Goal: Task Accomplishment & Management: Use online tool/utility

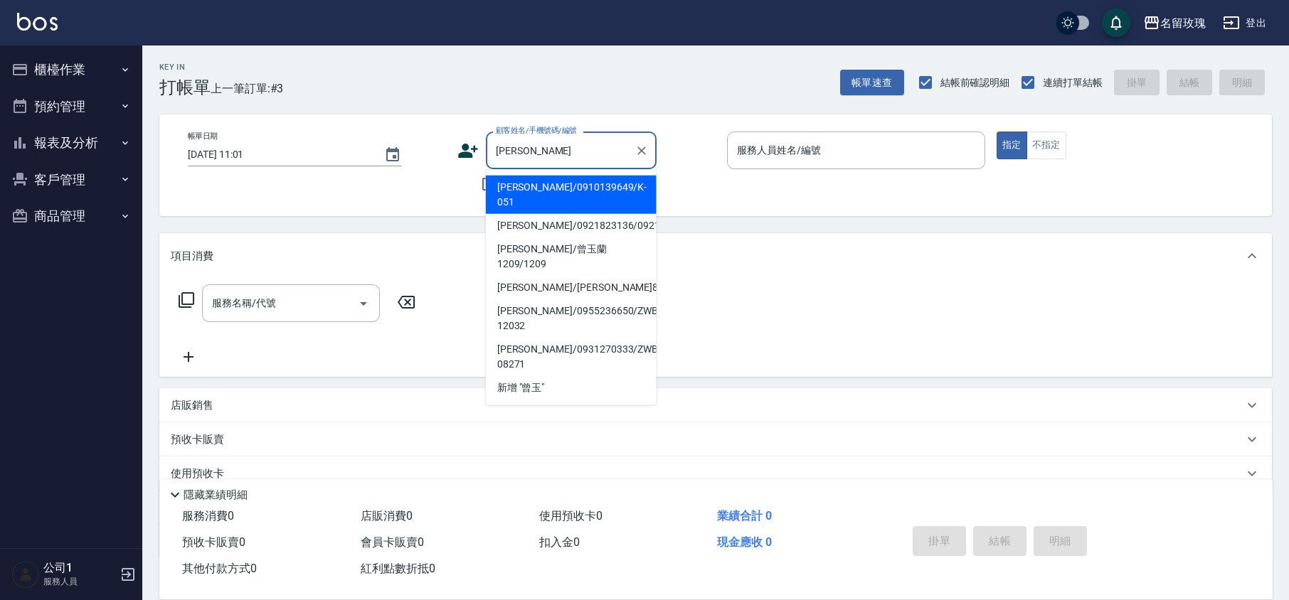
click at [527, 192] on li "[PERSON_NAME]/0910139649/K-051" at bounding box center [571, 195] width 171 height 38
type input "[PERSON_NAME]/0910139649/K-051"
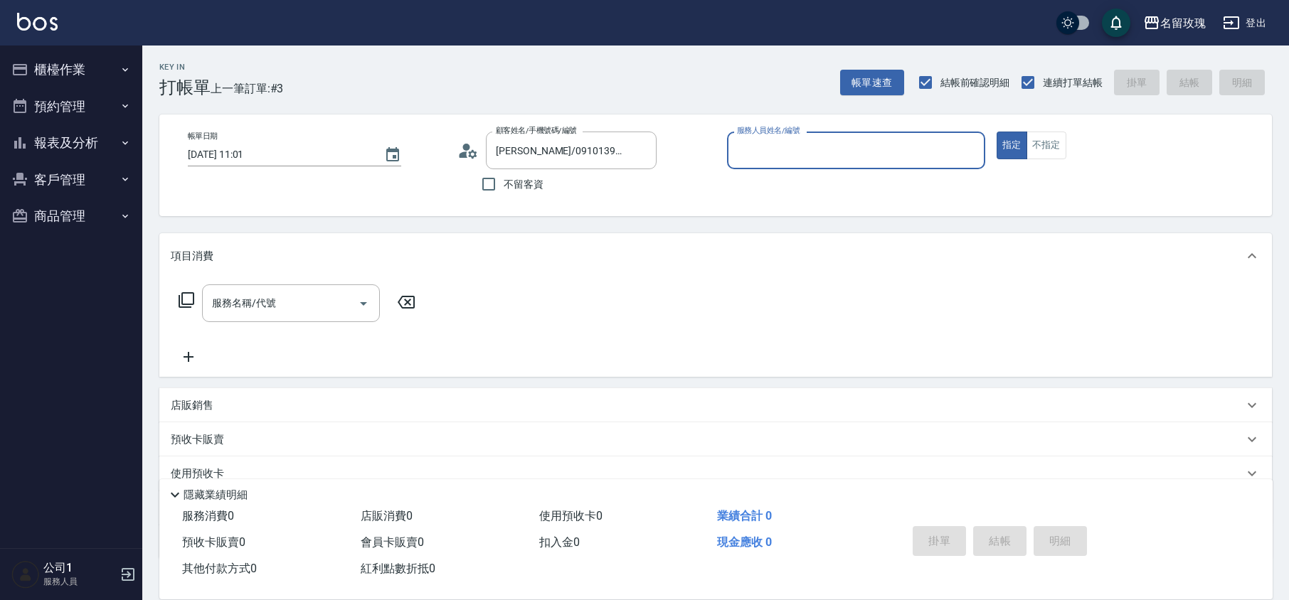
type input "[PERSON_NAME]-5"
click at [459, 148] on icon at bounding box center [467, 150] width 21 height 21
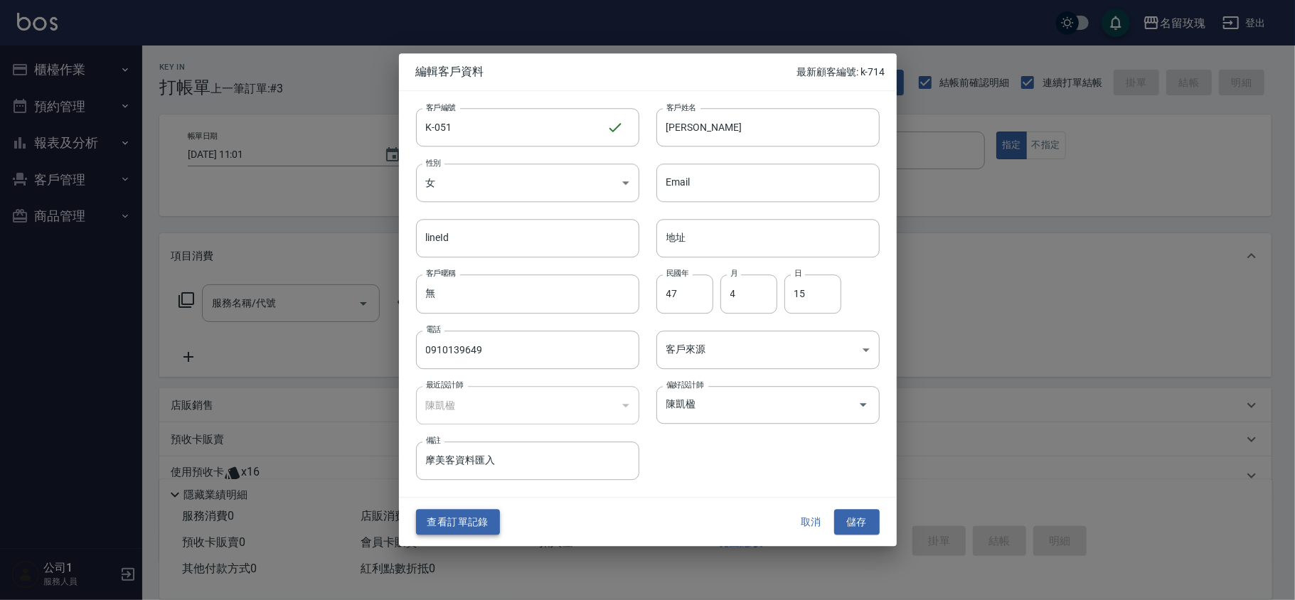
click at [479, 519] on button "查看訂單記錄" at bounding box center [458, 522] width 84 height 26
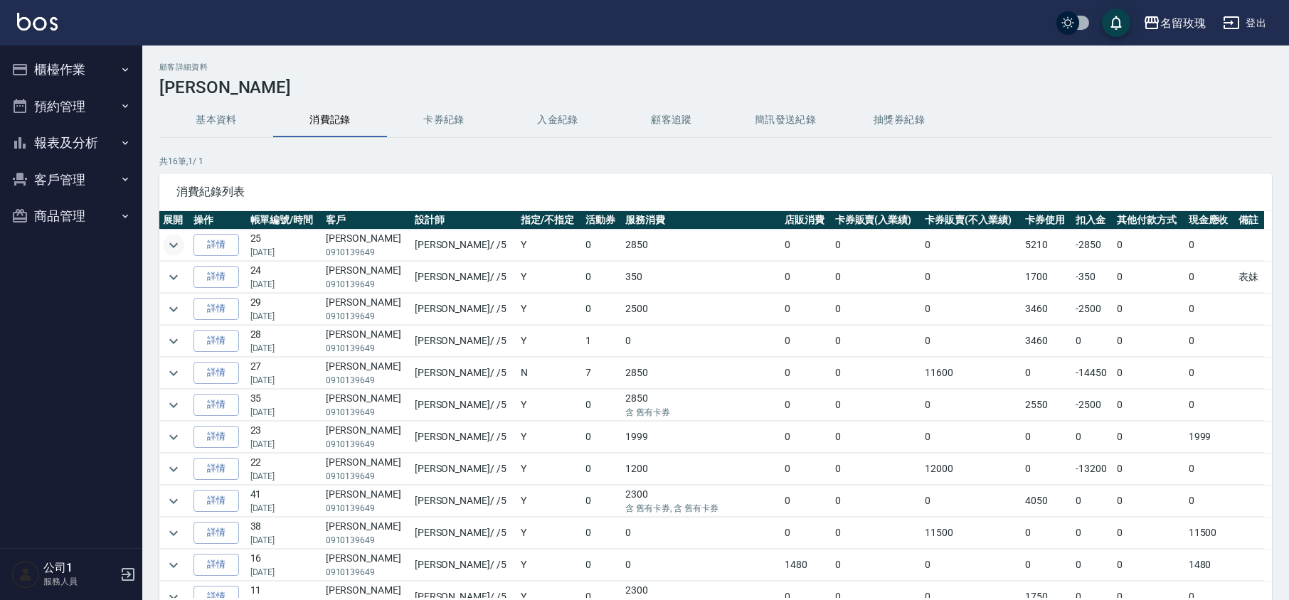
click at [165, 240] on icon "expand row" at bounding box center [173, 245] width 17 height 17
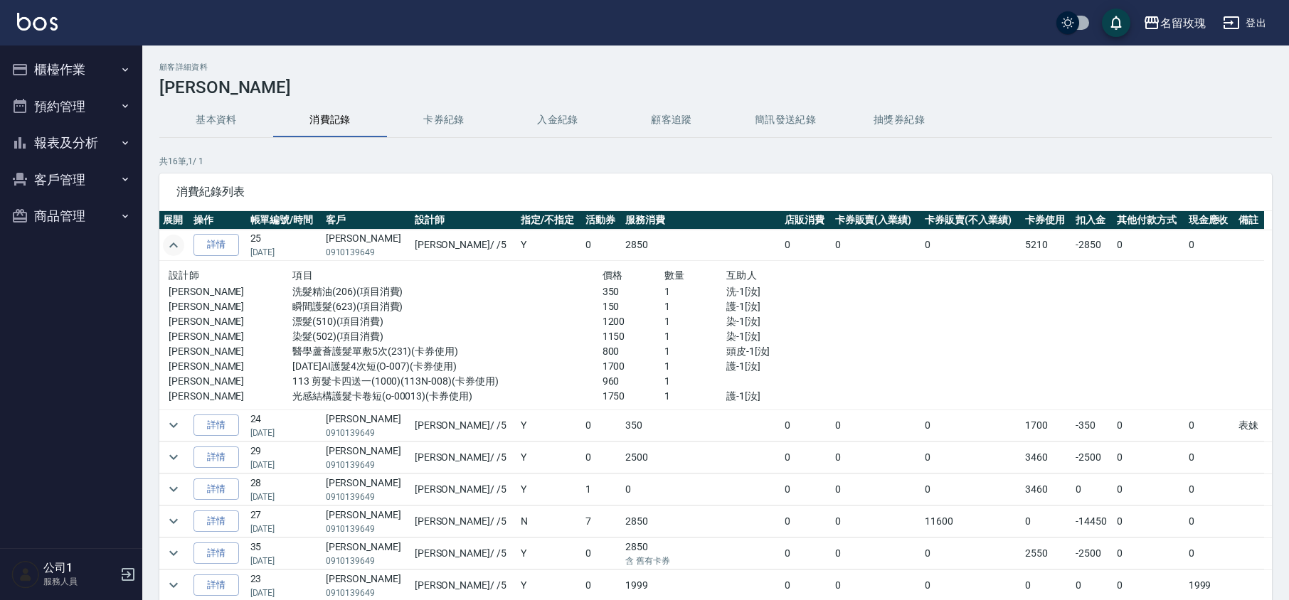
click at [168, 240] on icon "expand row" at bounding box center [173, 245] width 17 height 17
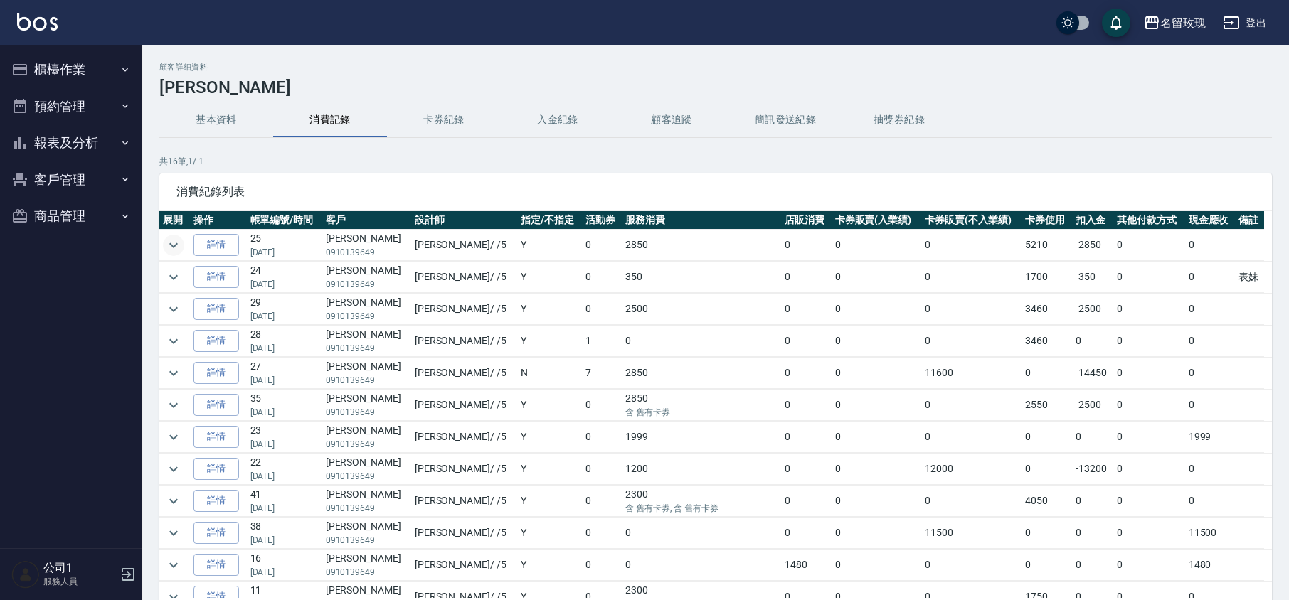
click at [67, 72] on button "櫃檯作業" at bounding box center [71, 69] width 131 height 37
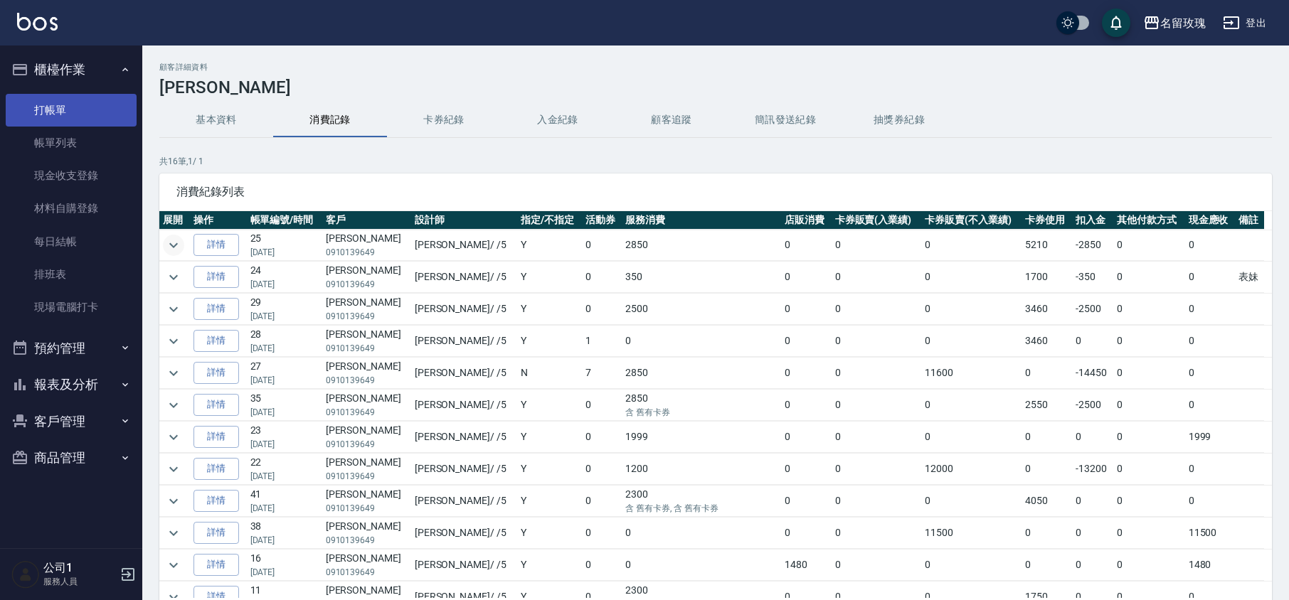
drag, startPoint x: 60, startPoint y: 112, endPoint x: 63, endPoint y: 95, distance: 16.5
click at [60, 112] on link "打帳單" at bounding box center [71, 110] width 131 height 33
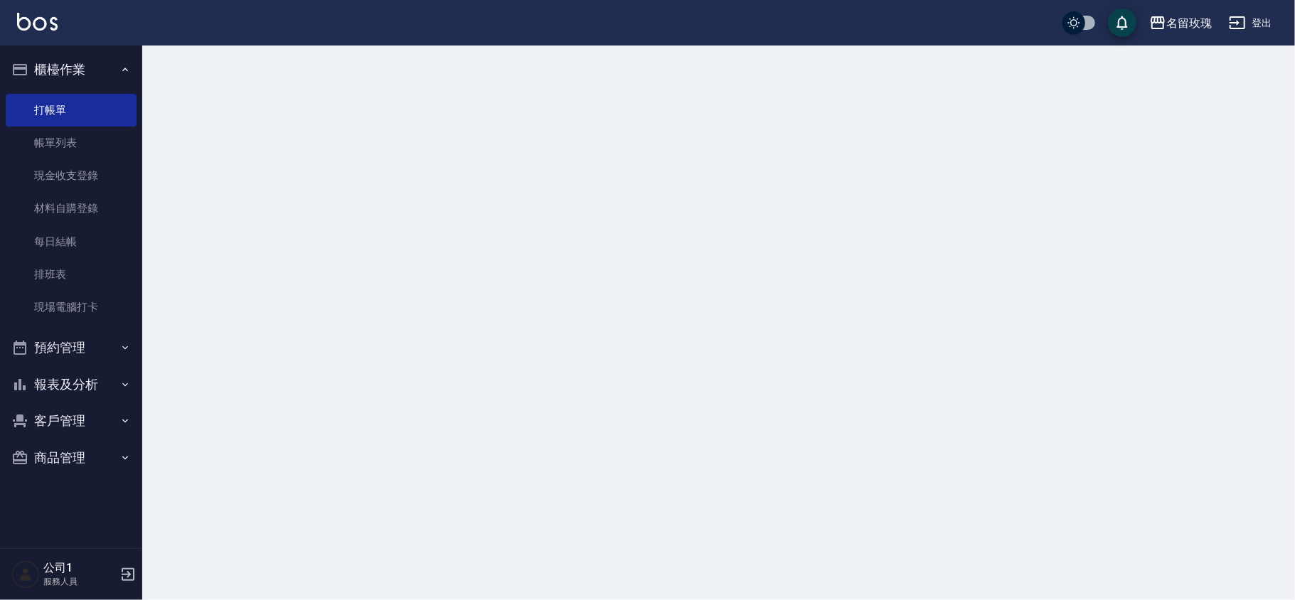
click at [64, 81] on button "櫃檯作業" at bounding box center [71, 69] width 131 height 37
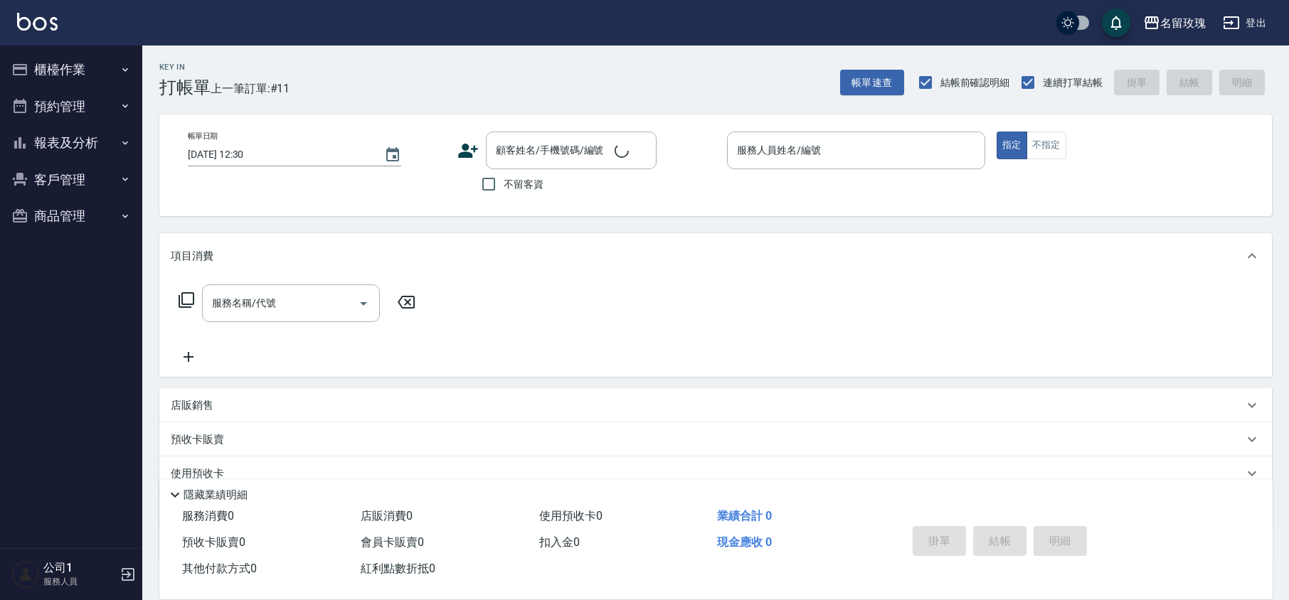
click at [270, 64] on div "Key In 打帳單 上一筆訂單:#11" at bounding box center [215, 72] width 147 height 52
click at [50, 37] on div "名留玫瑰 登出" at bounding box center [644, 23] width 1289 height 46
click at [58, 72] on button "櫃檯作業" at bounding box center [71, 69] width 131 height 37
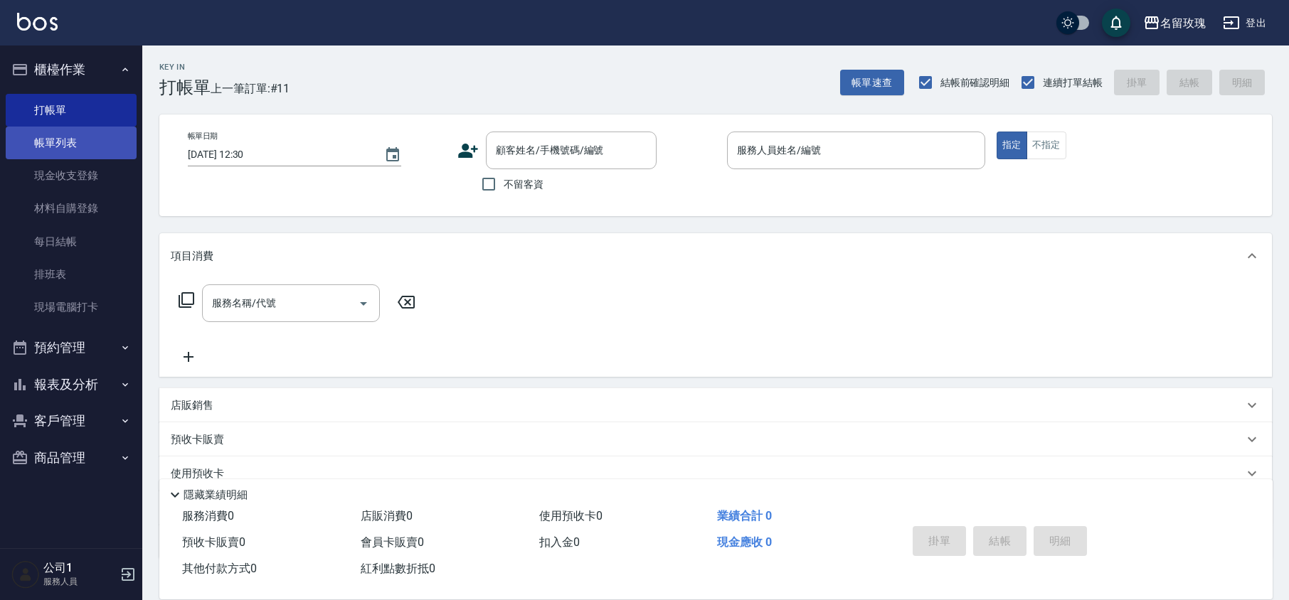
click at [53, 132] on link "帳單列表" at bounding box center [71, 143] width 131 height 33
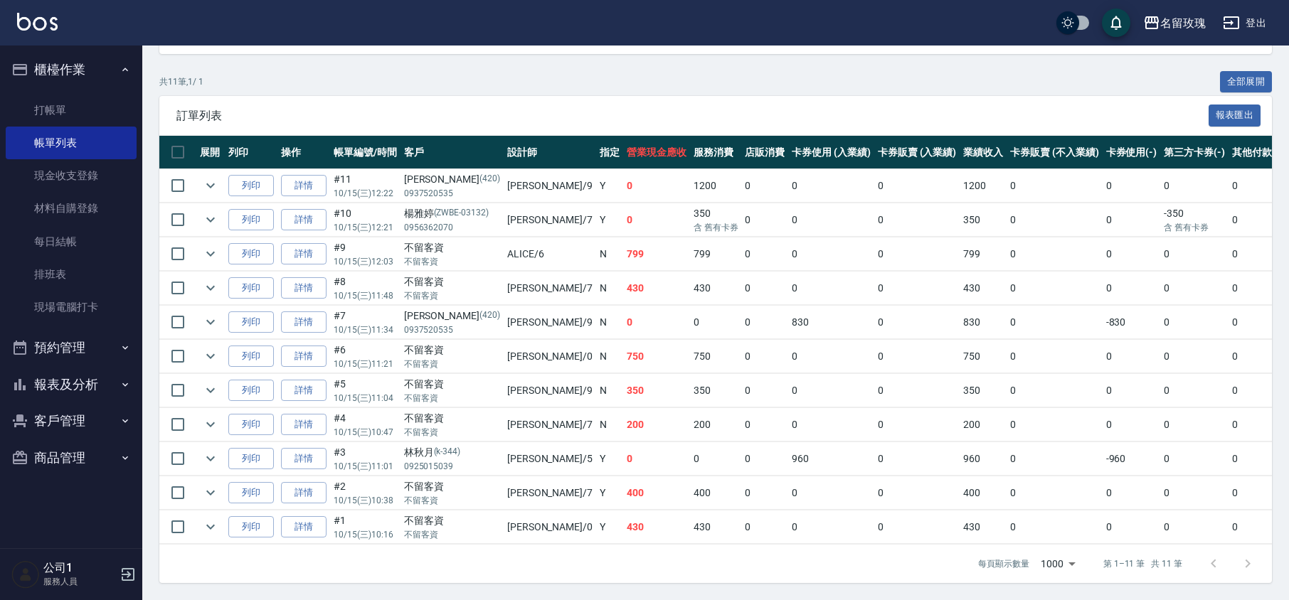
scroll to position [279, 0]
click at [43, 102] on link "打帳單" at bounding box center [71, 110] width 131 height 33
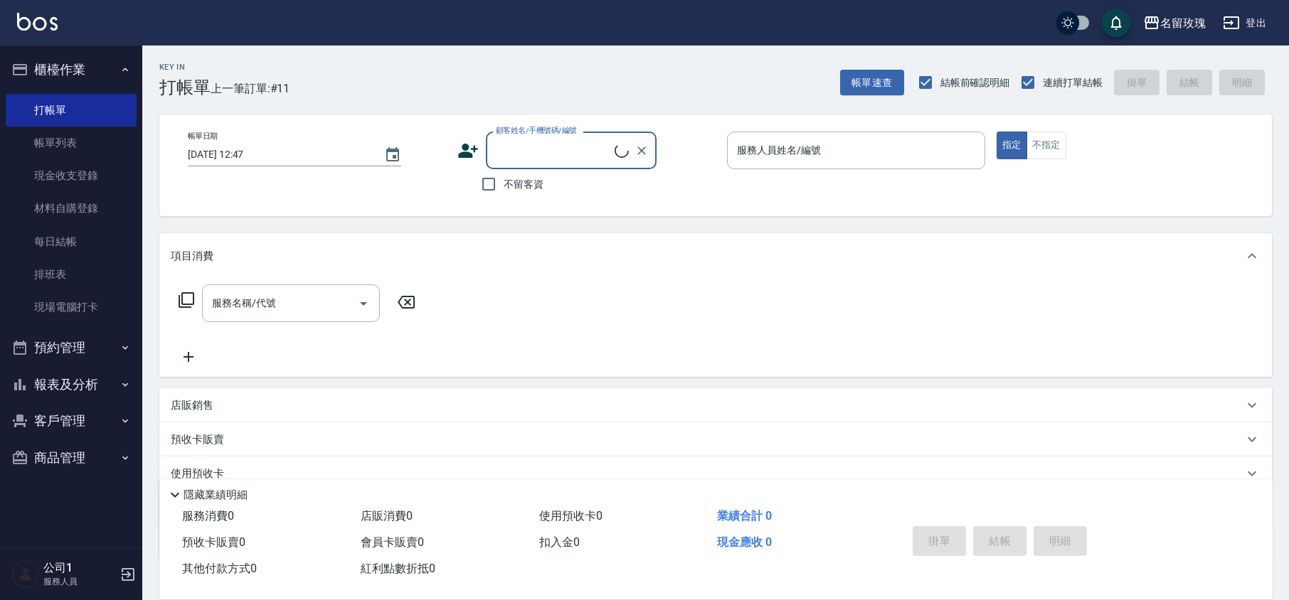
click at [516, 154] on input "顧客姓名/手機號碼/編號" at bounding box center [553, 150] width 122 height 25
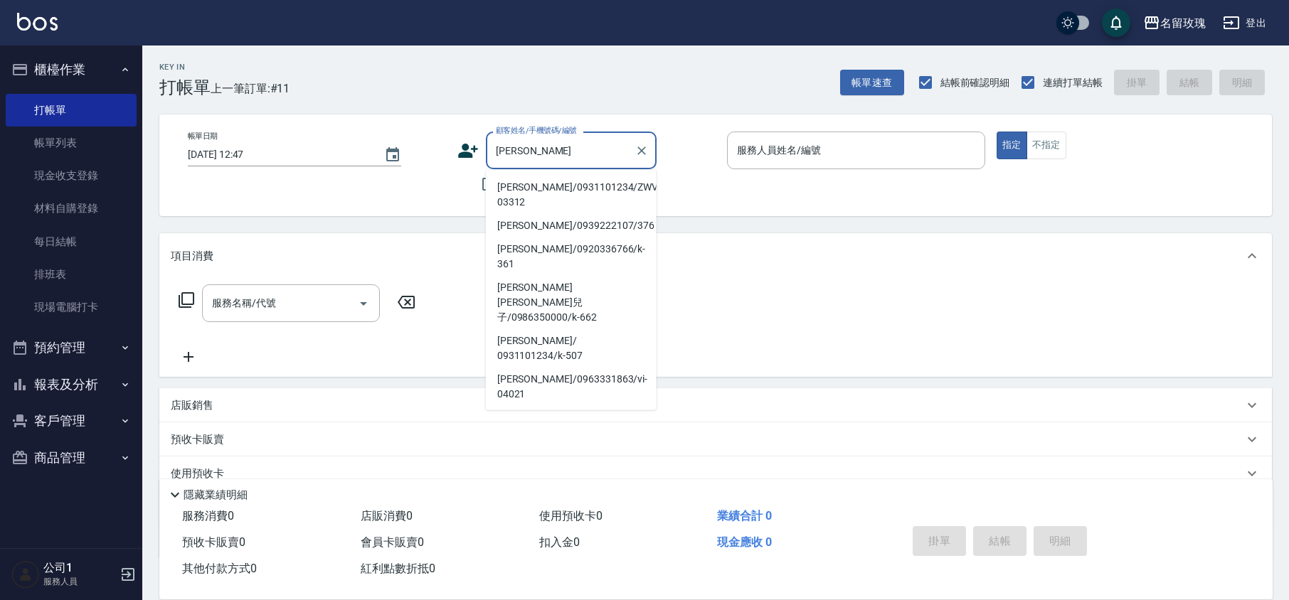
click at [573, 189] on li "[PERSON_NAME]/0931101234/ZWVI-03312" at bounding box center [571, 195] width 171 height 38
type input "[PERSON_NAME]/0931101234/ZWVI-03312"
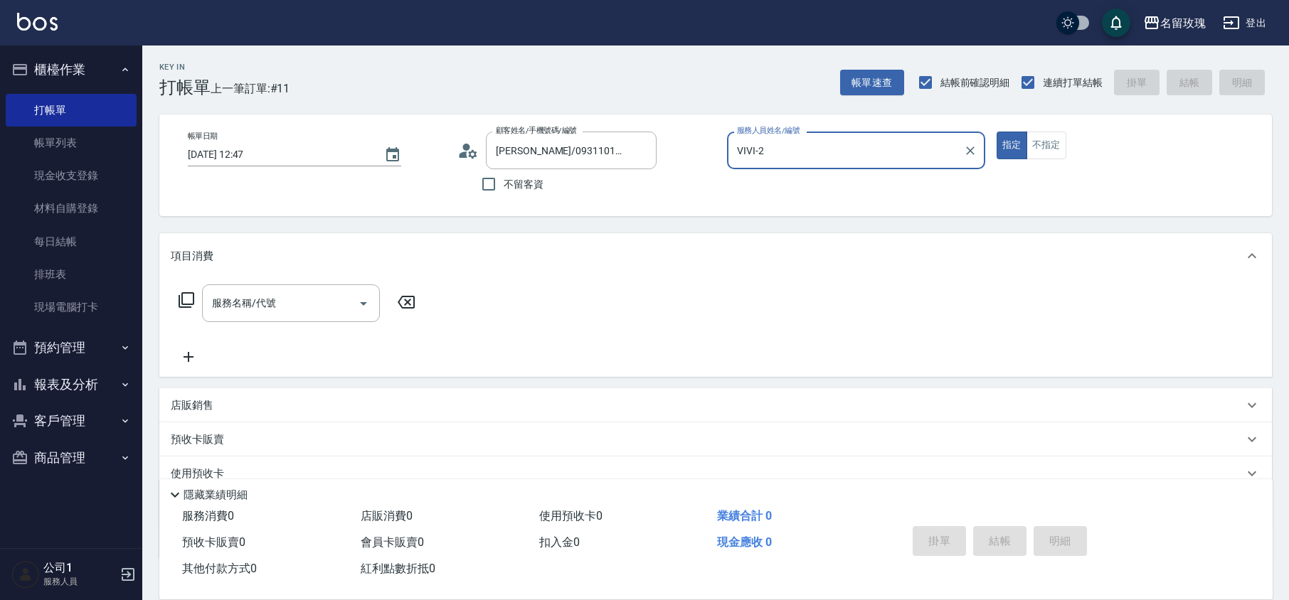
type input "VIVI-2"
click at [467, 152] on icon at bounding box center [464, 155] width 9 height 6
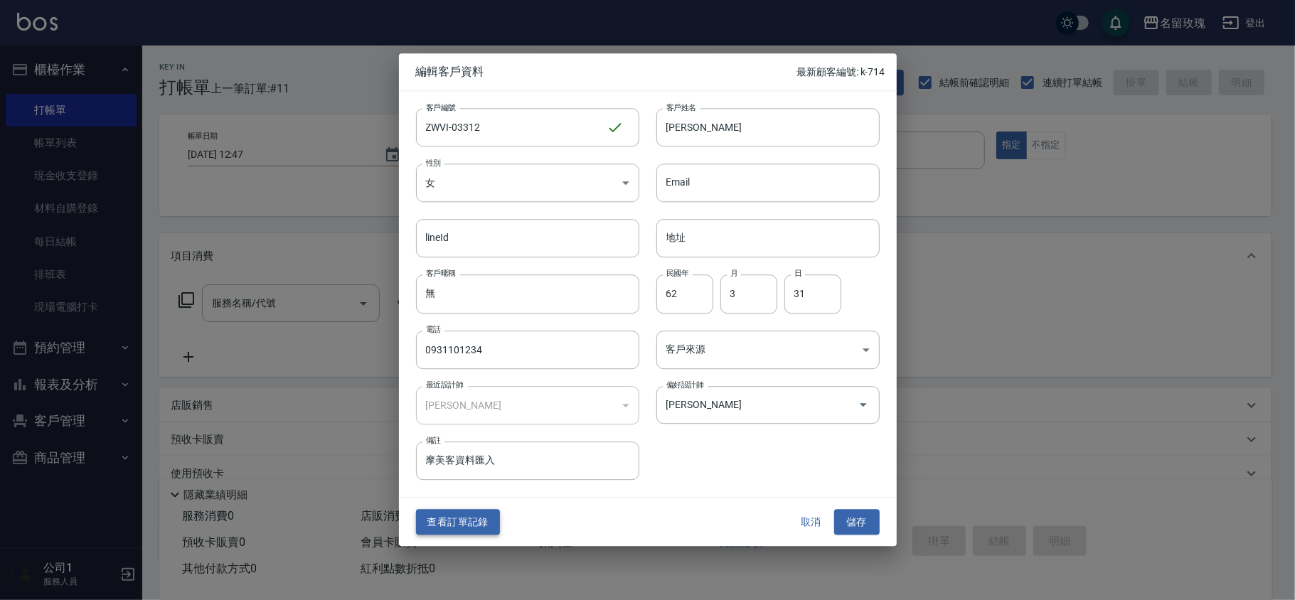
click at [467, 521] on button "查看訂單記錄" at bounding box center [458, 522] width 84 height 26
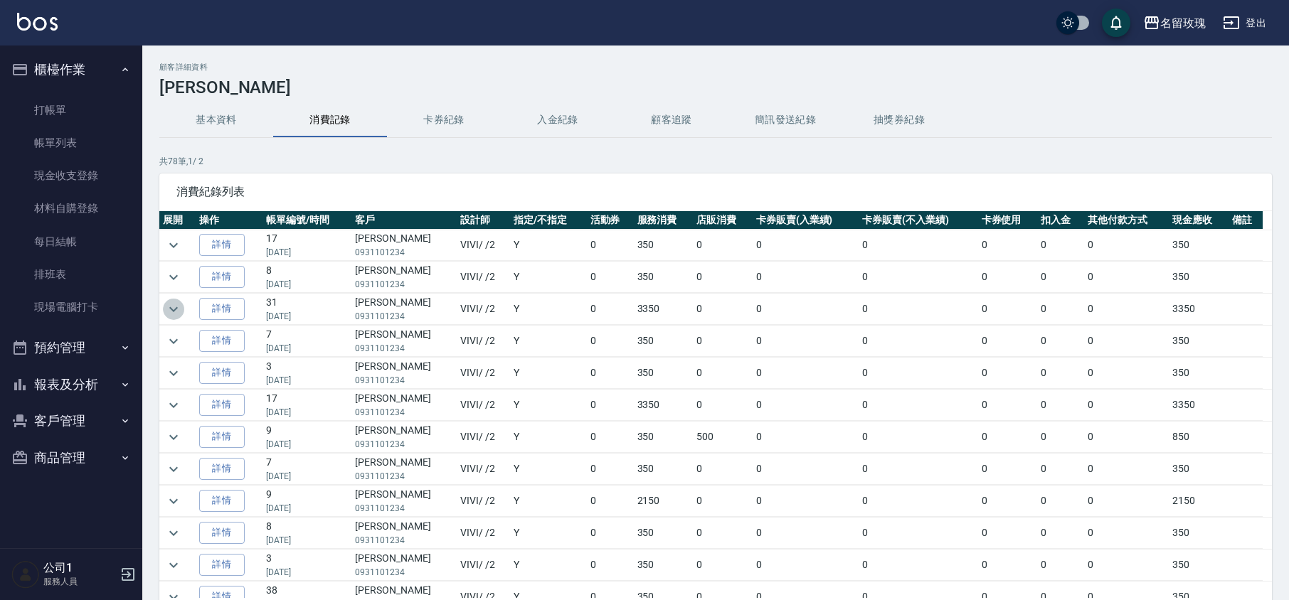
click at [171, 314] on icon "expand row" at bounding box center [173, 309] width 17 height 17
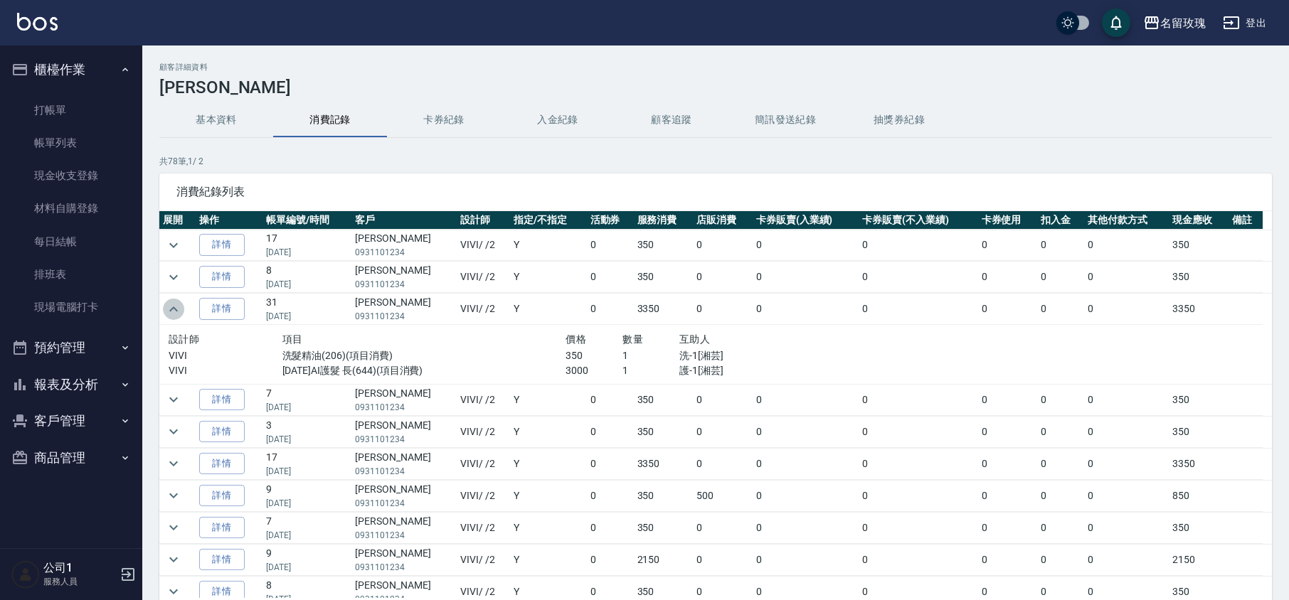
click at [171, 314] on icon "expand row" at bounding box center [173, 309] width 17 height 17
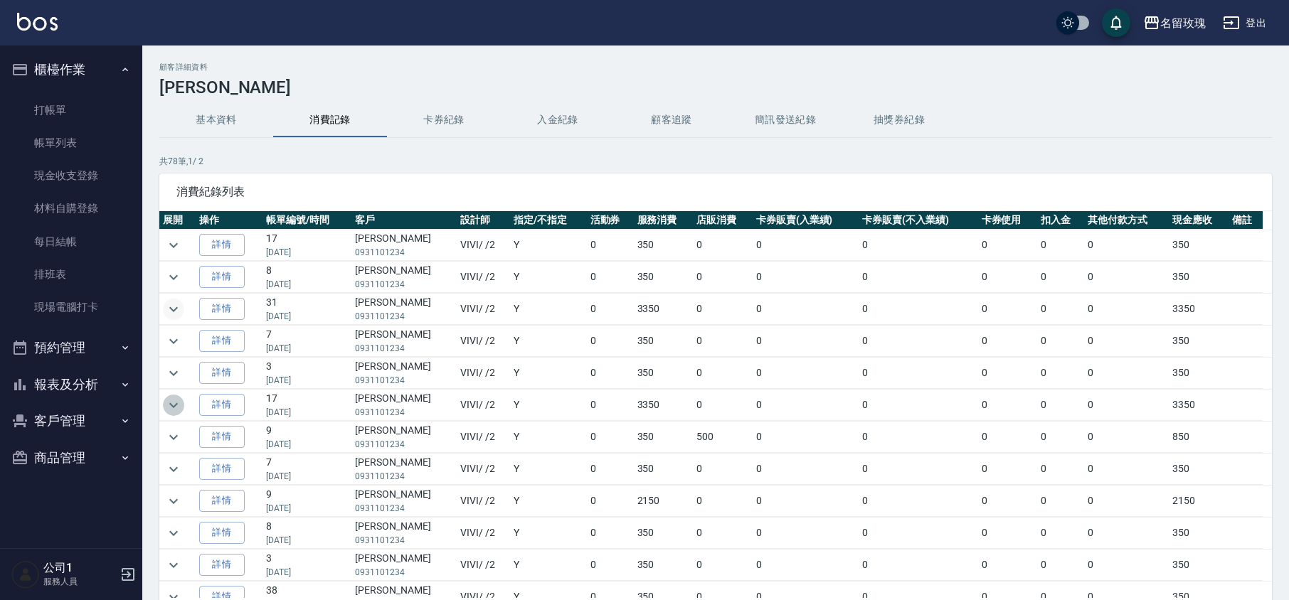
click at [171, 403] on icon "expand row" at bounding box center [173, 405] width 17 height 17
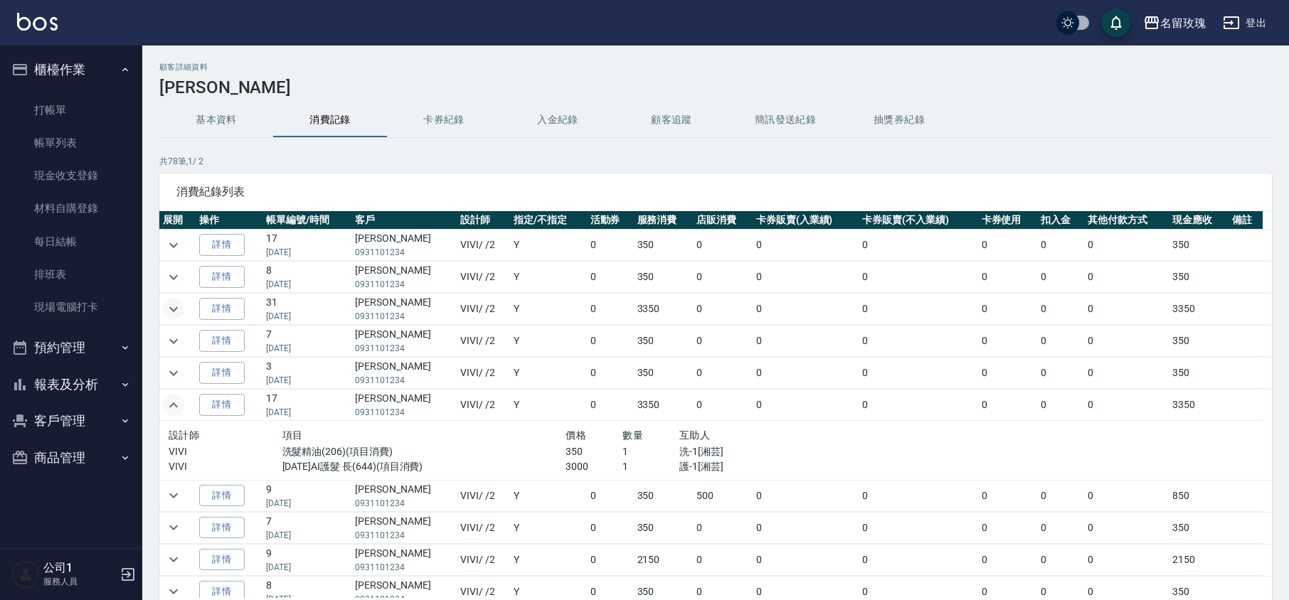
click at [172, 405] on icon "expand row" at bounding box center [173, 405] width 17 height 17
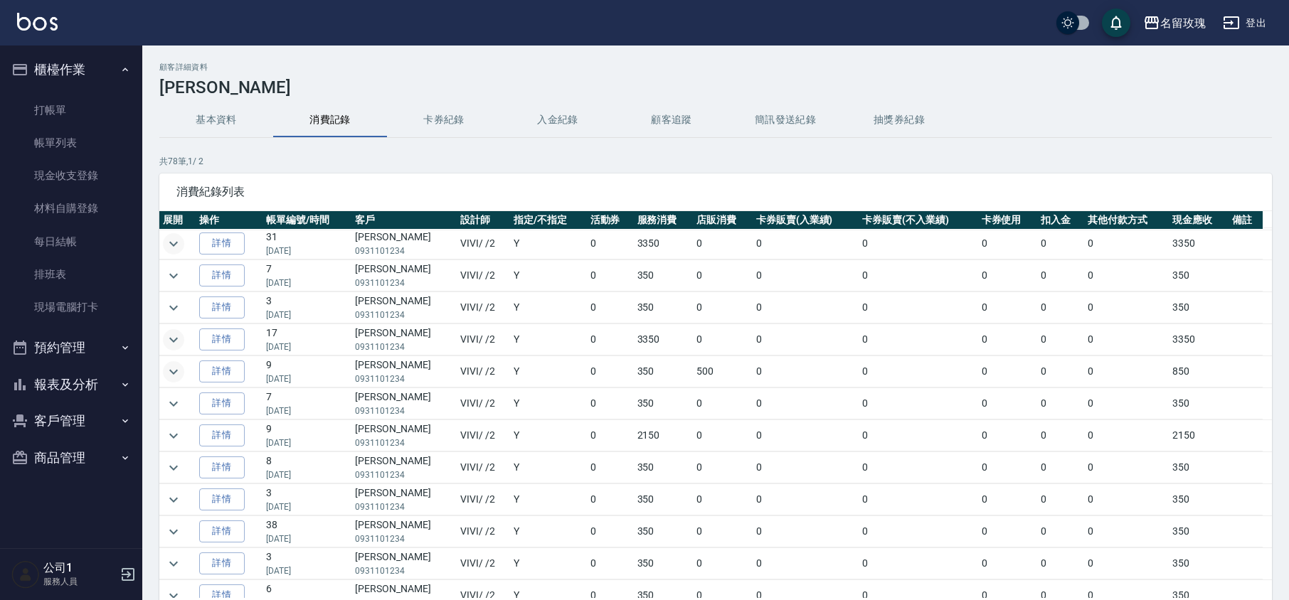
scroll to position [95, 0]
click at [174, 409] on icon "expand row" at bounding box center [173, 406] width 9 height 5
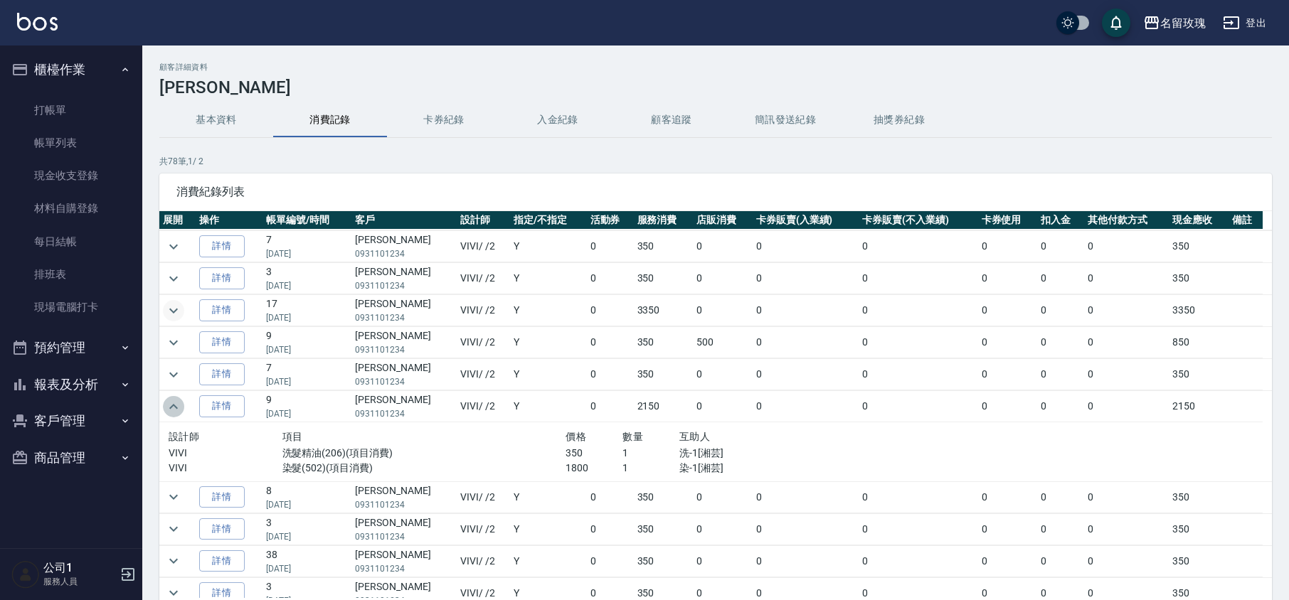
click at [174, 413] on icon "expand row" at bounding box center [173, 406] width 17 height 17
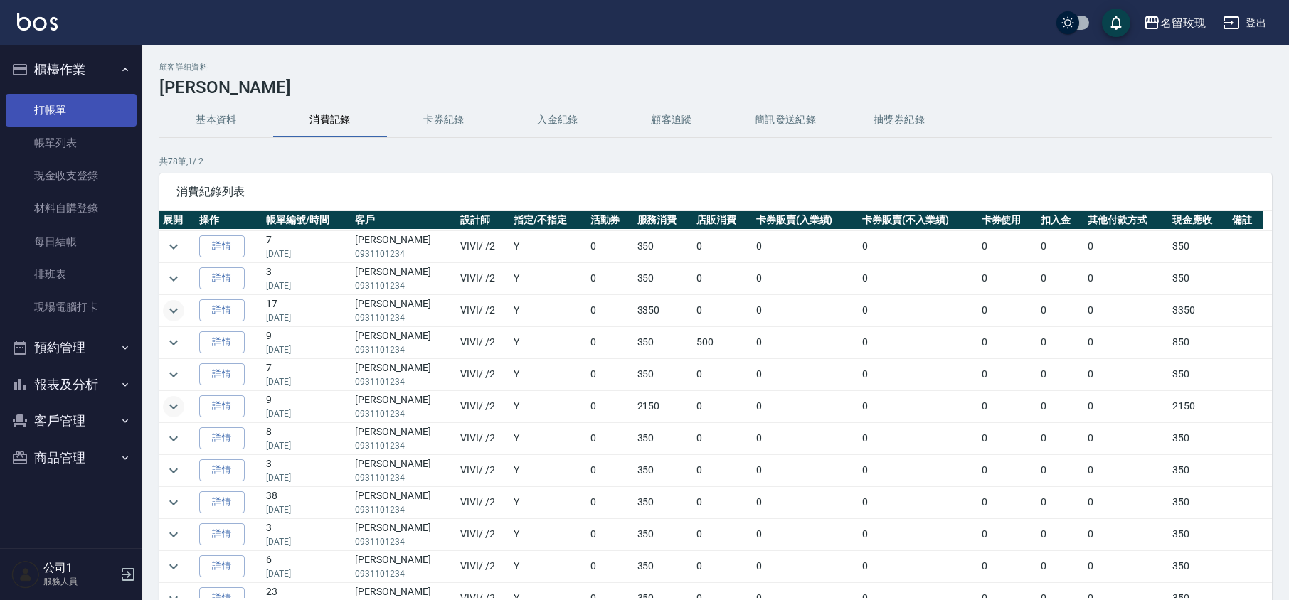
click at [102, 118] on link "打帳單" at bounding box center [71, 110] width 131 height 33
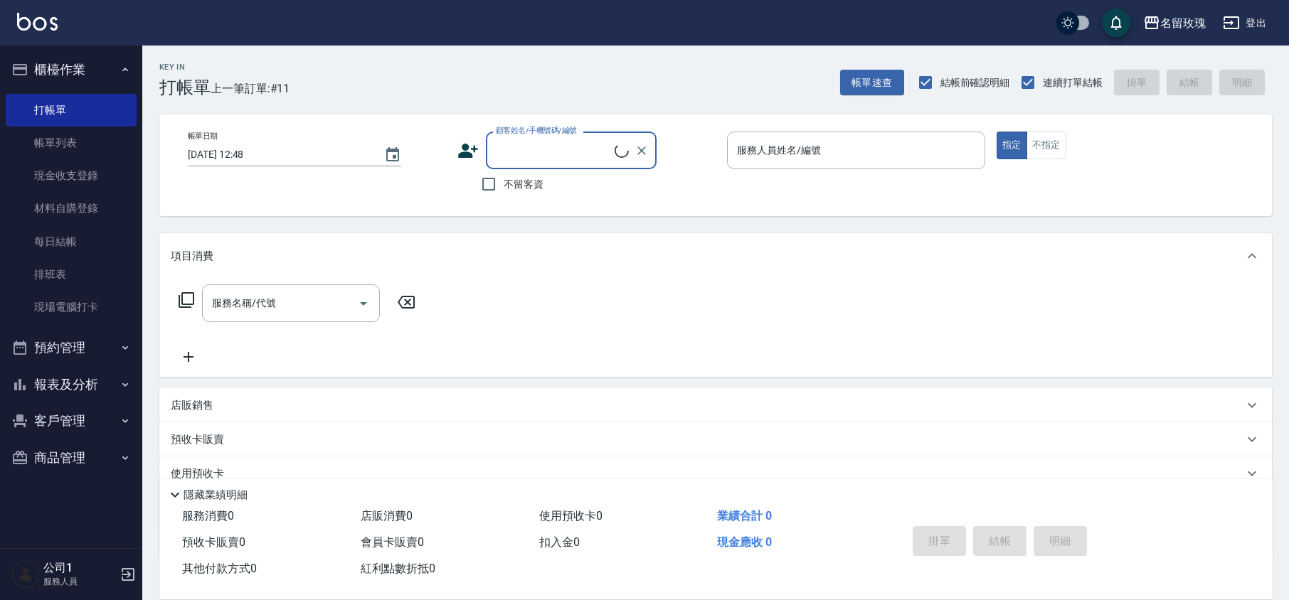
click at [575, 159] on input "顧客姓名/手機號碼/編號" at bounding box center [553, 150] width 122 height 25
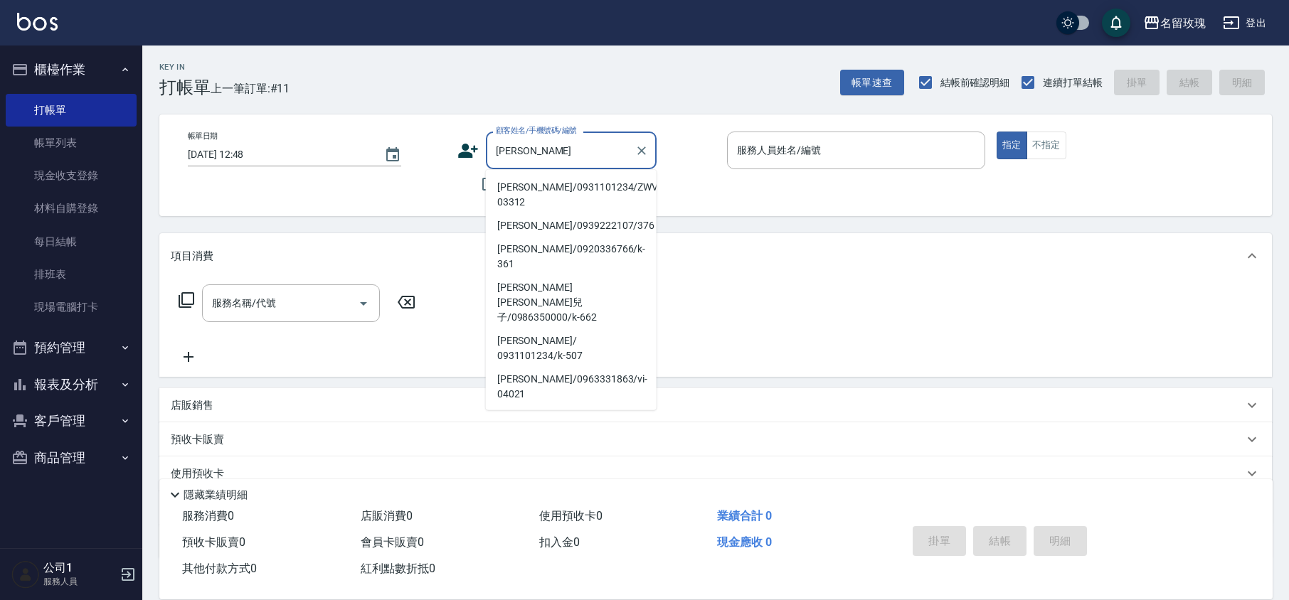
click at [569, 197] on li "[PERSON_NAME]/0931101234/ZWVI-03312" at bounding box center [571, 195] width 171 height 38
type input "[PERSON_NAME]/0931101234/ZWVI-03312"
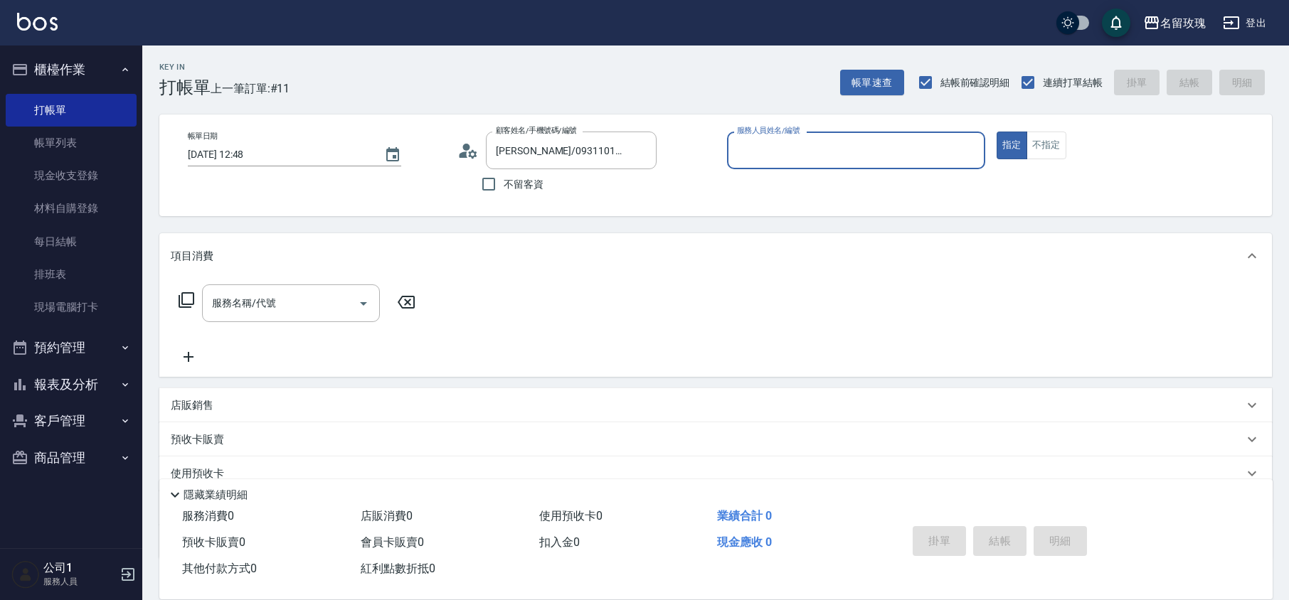
type input "VIVI-2"
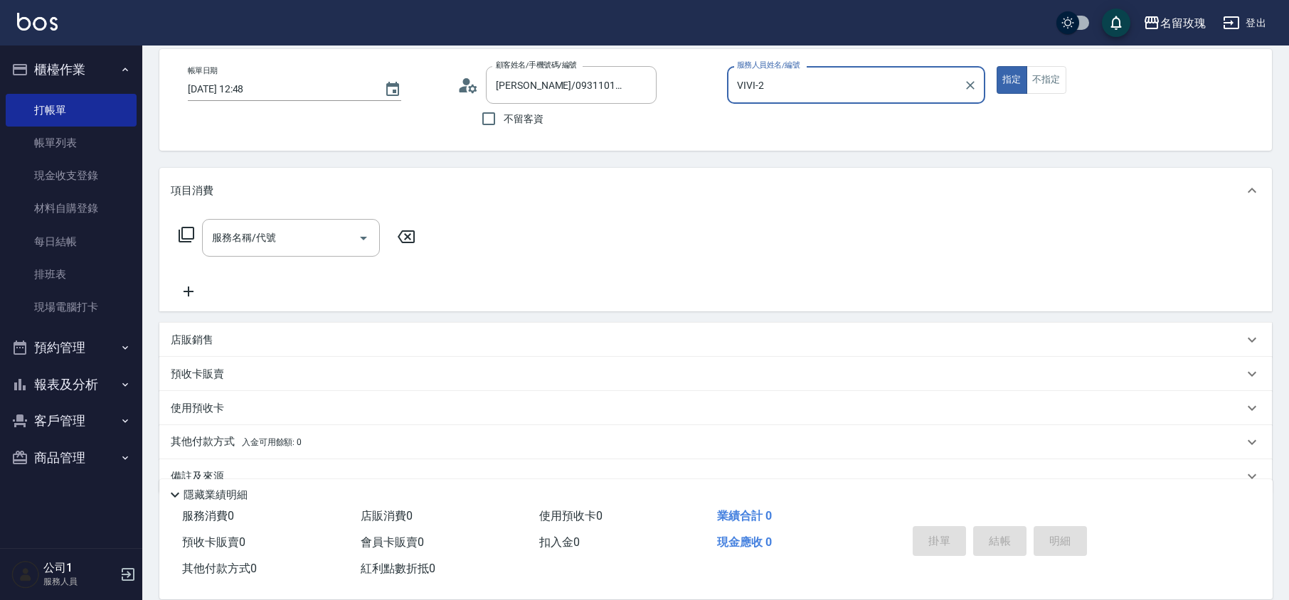
scroll to position [92, 0]
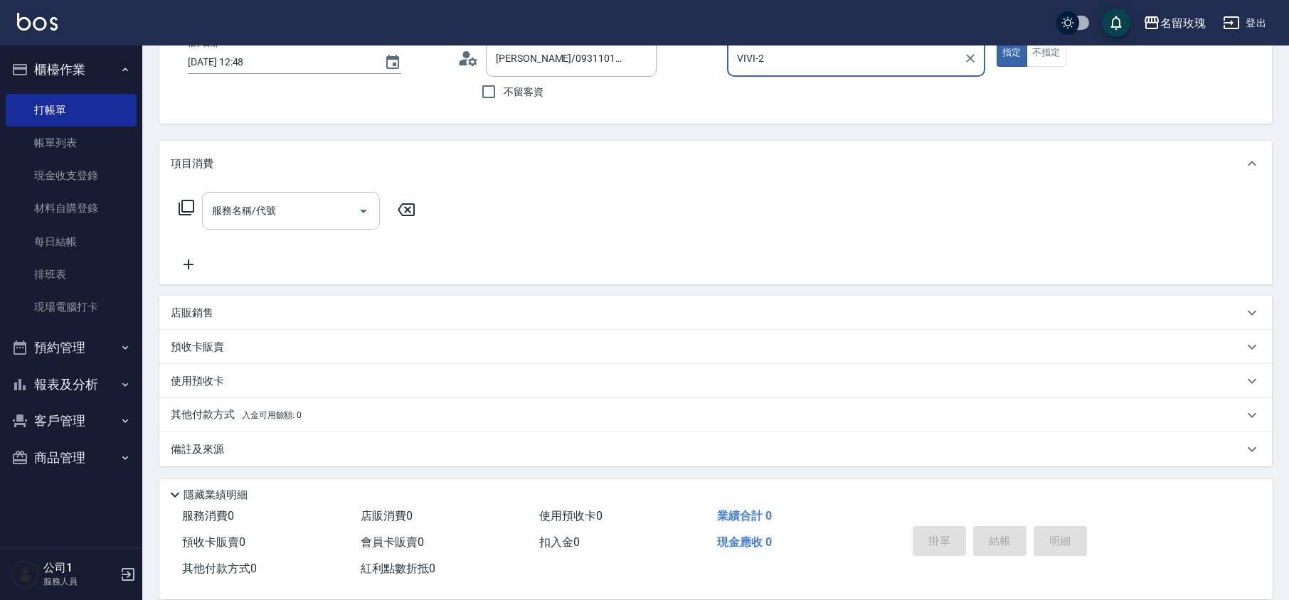
click at [262, 223] on input "服務名稱/代號" at bounding box center [280, 210] width 144 height 25
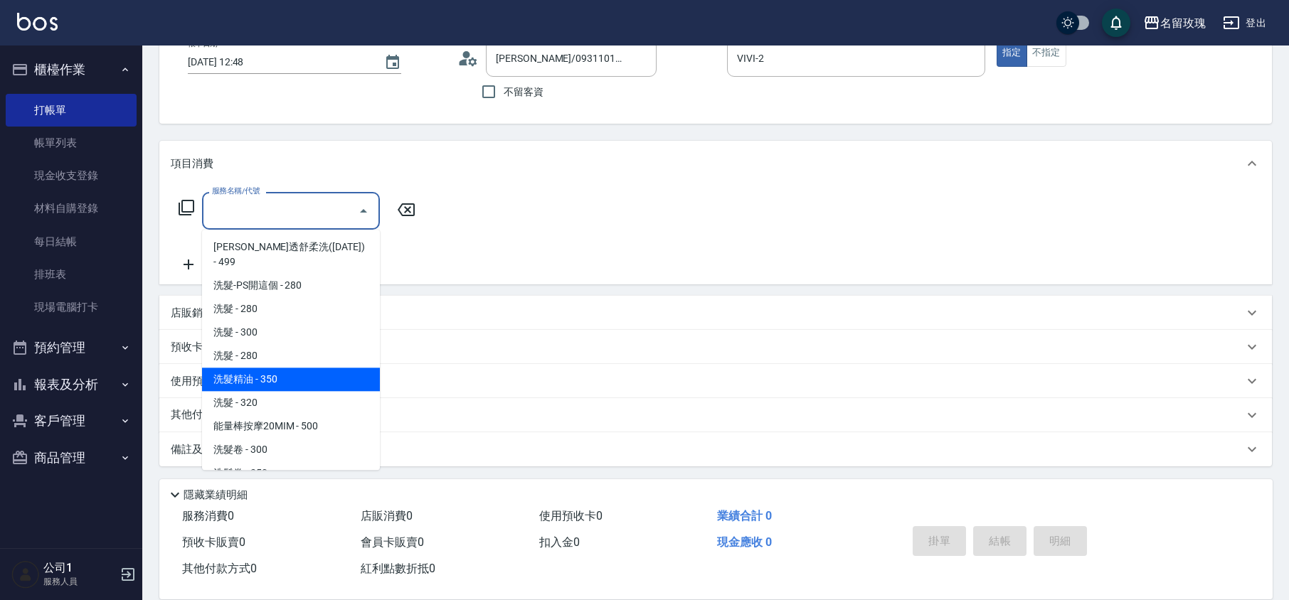
click at [259, 368] on span "洗髮精油 - 350" at bounding box center [291, 379] width 178 height 23
type input "洗髮精油(206)"
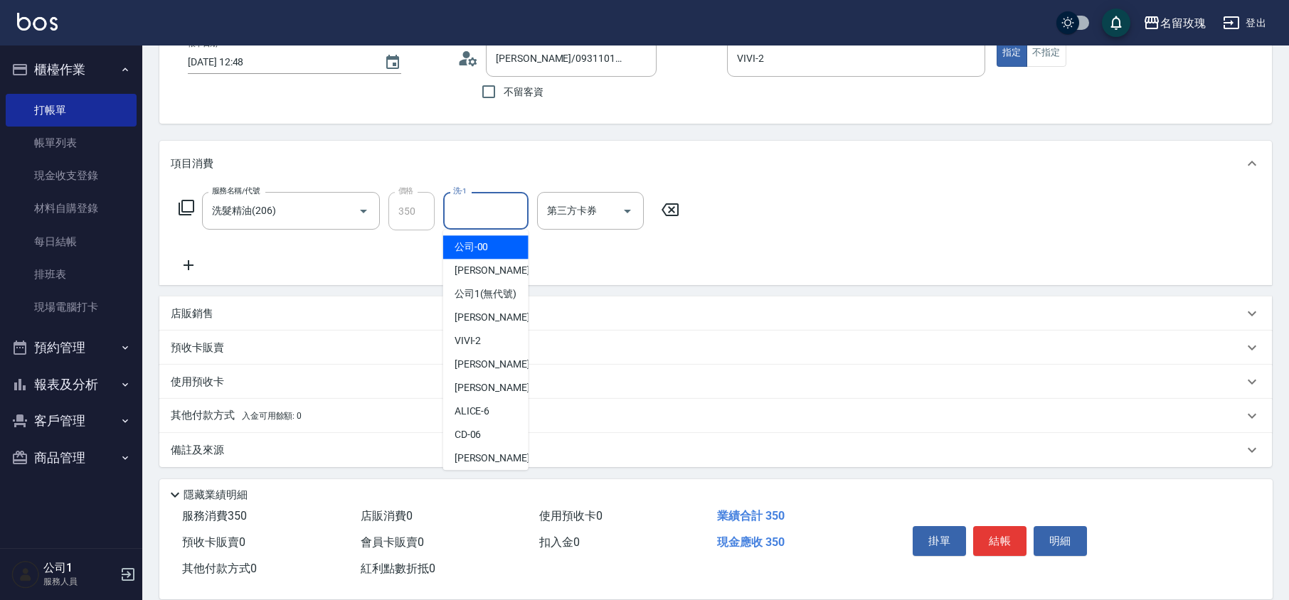
click at [472, 205] on input "洗-1" at bounding box center [486, 210] width 73 height 25
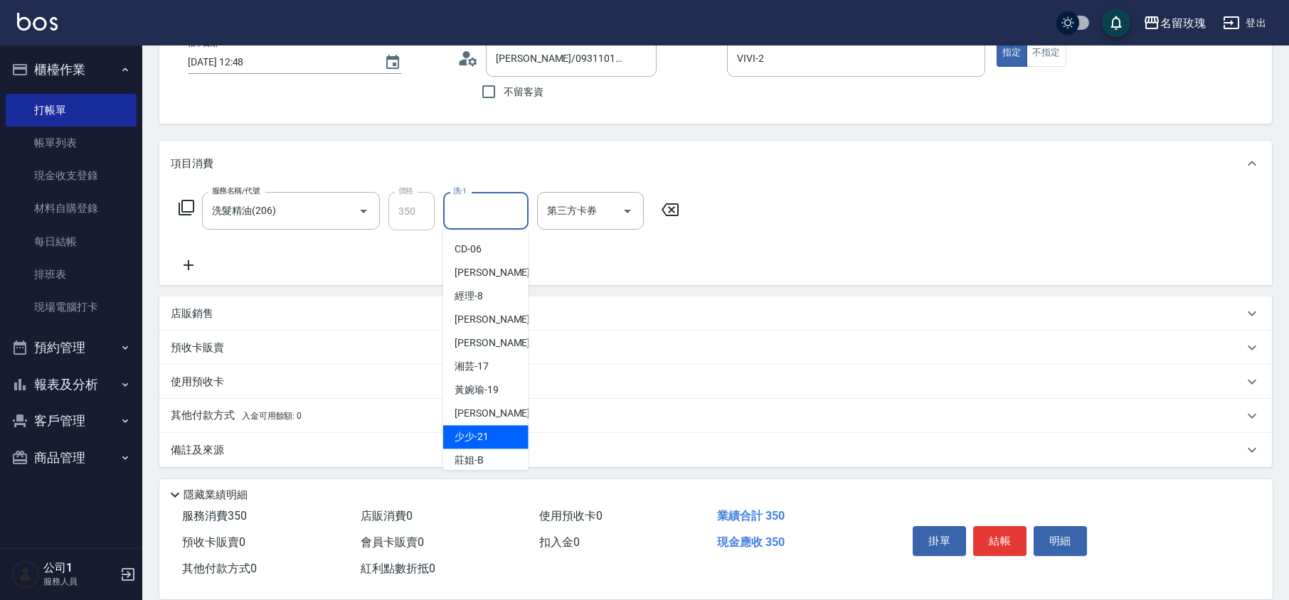
scroll to position [280, 0]
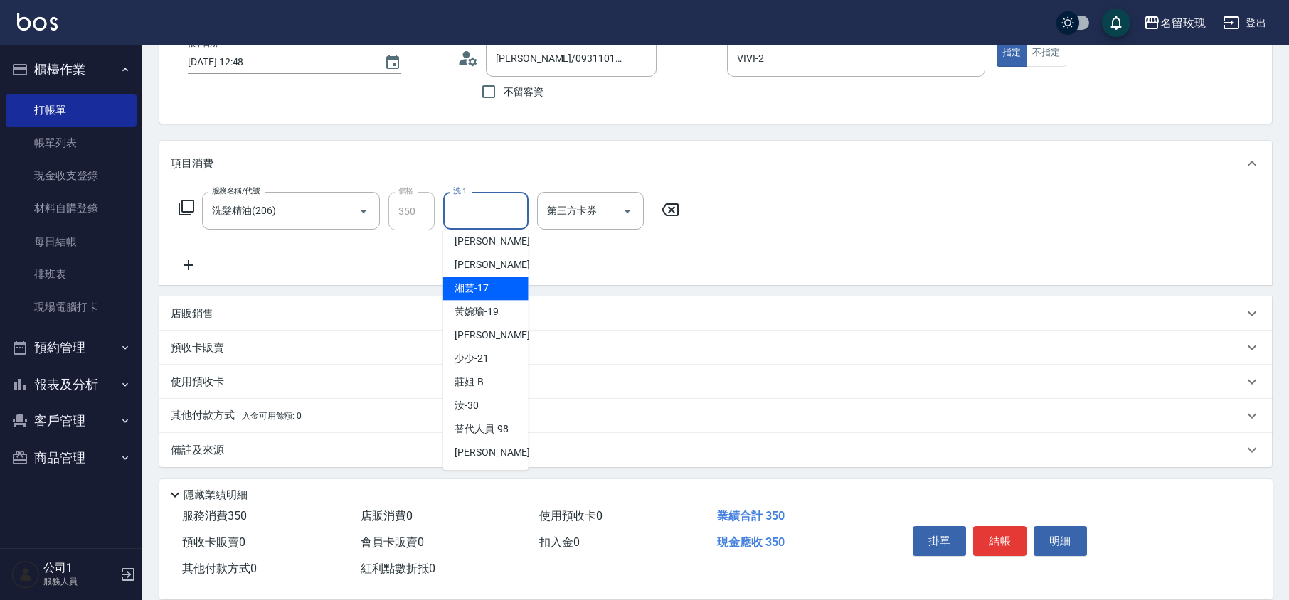
click at [488, 285] on div "湘芸 -17" at bounding box center [485, 288] width 85 height 23
type input "湘芸-17"
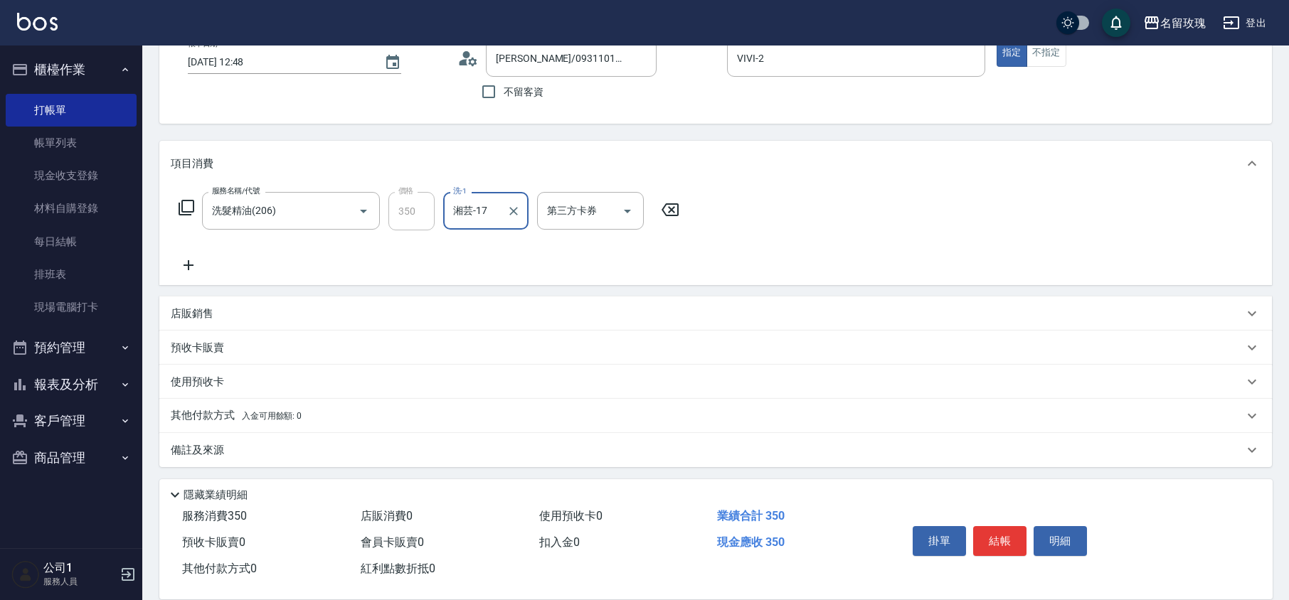
click at [186, 203] on icon at bounding box center [186, 207] width 17 height 17
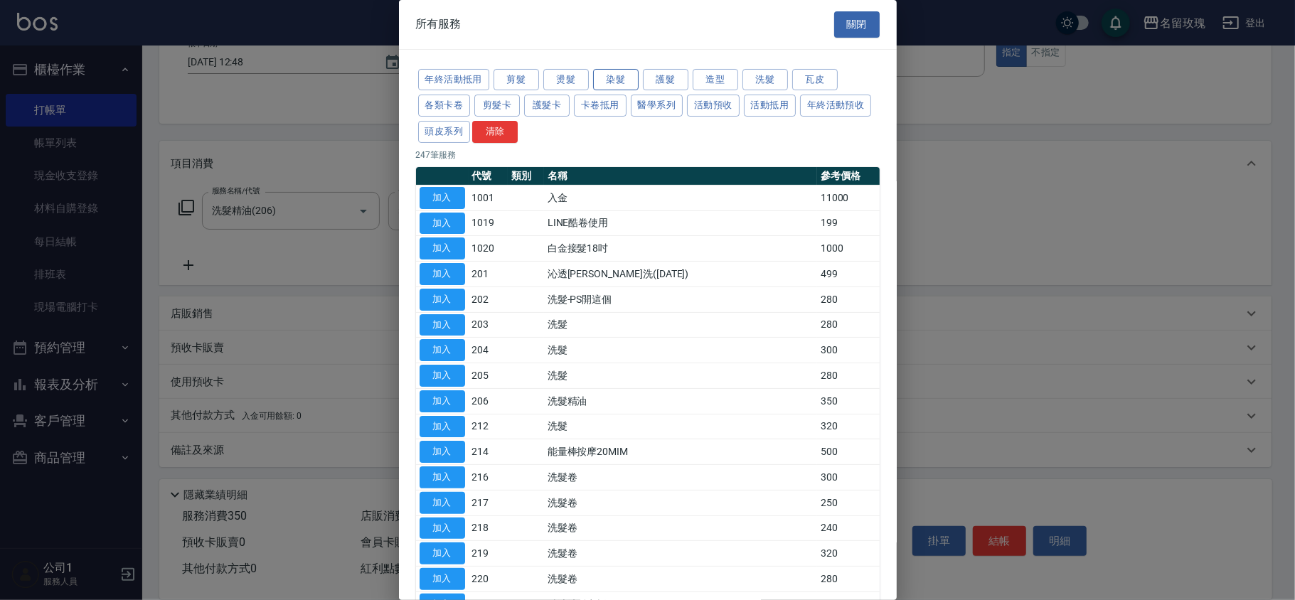
click at [609, 80] on button "染髮" at bounding box center [616, 80] width 46 height 22
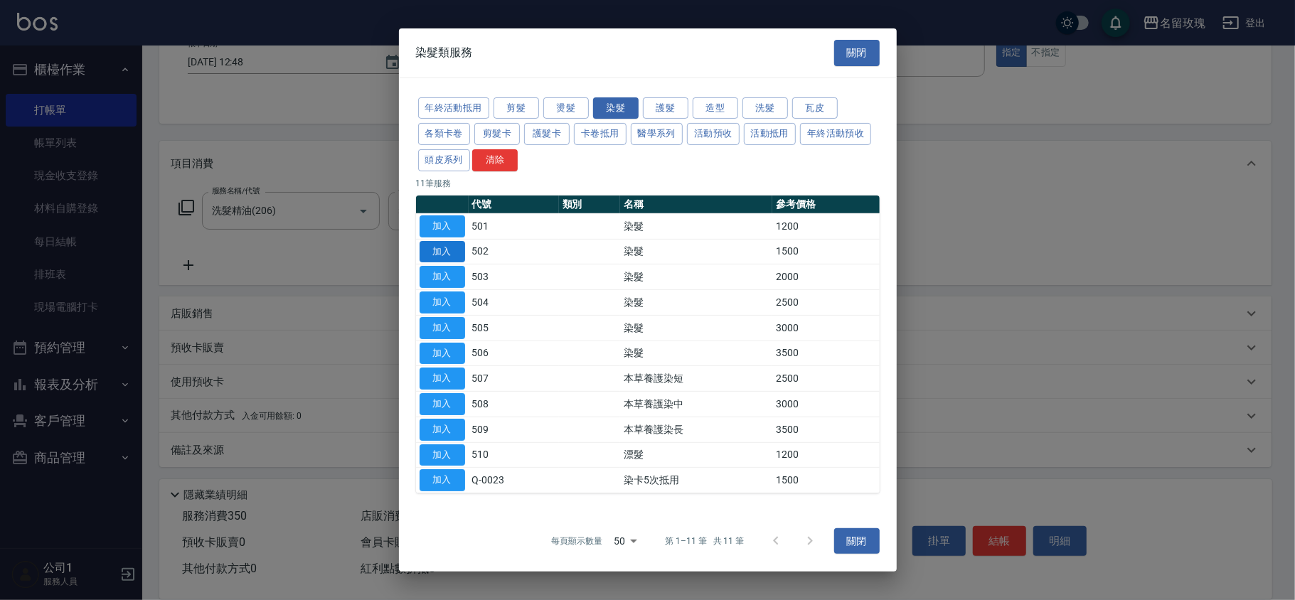
click at [437, 248] on button "加入" at bounding box center [443, 251] width 46 height 22
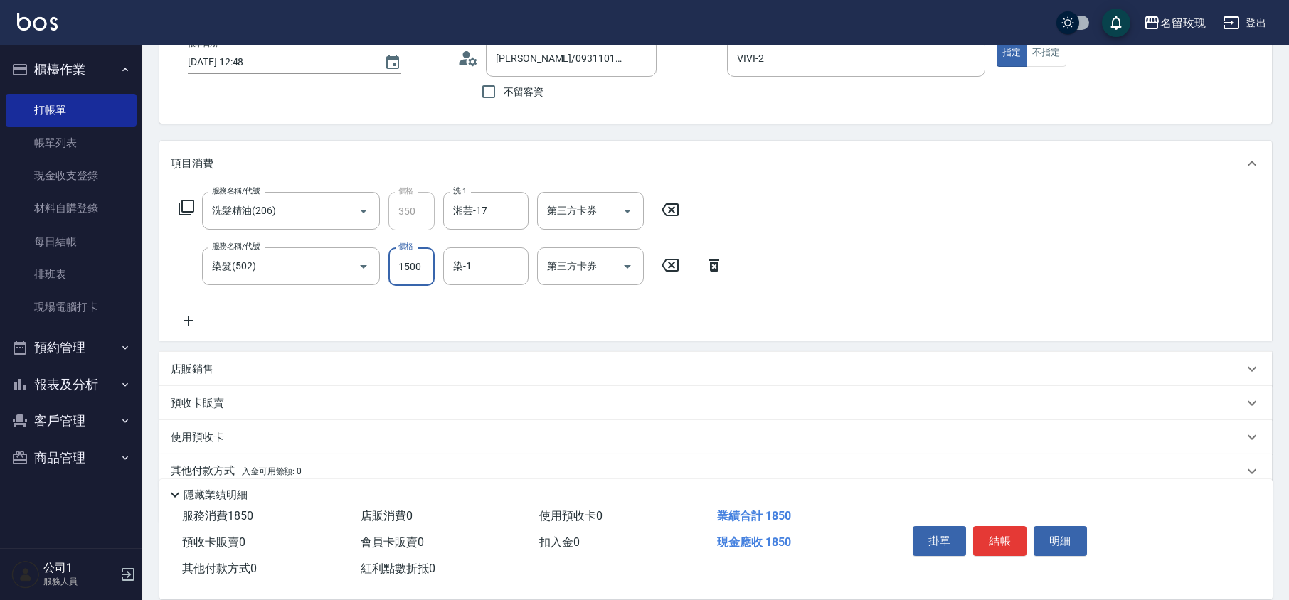
click at [401, 263] on input "1500" at bounding box center [411, 267] width 46 height 38
click at [408, 265] on input "1500" at bounding box center [411, 267] width 46 height 38
type input "1800"
click at [450, 267] on input "染-1" at bounding box center [486, 266] width 73 height 25
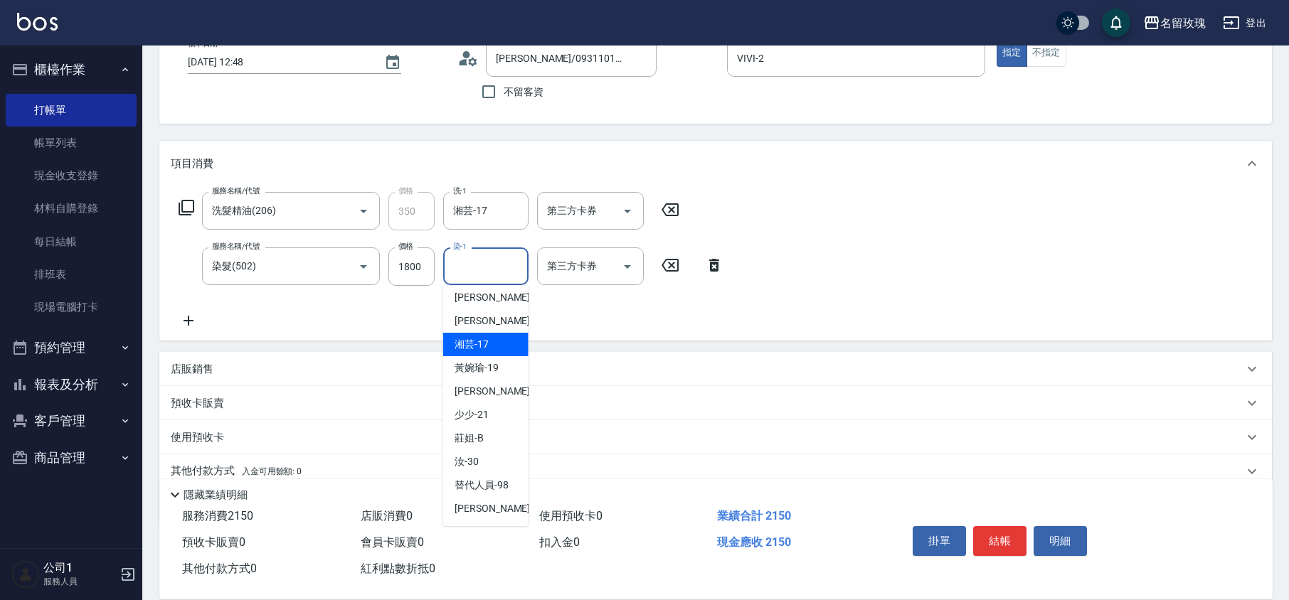
click at [487, 343] on span "湘芸 -17" at bounding box center [472, 344] width 34 height 15
type input "湘芸-17"
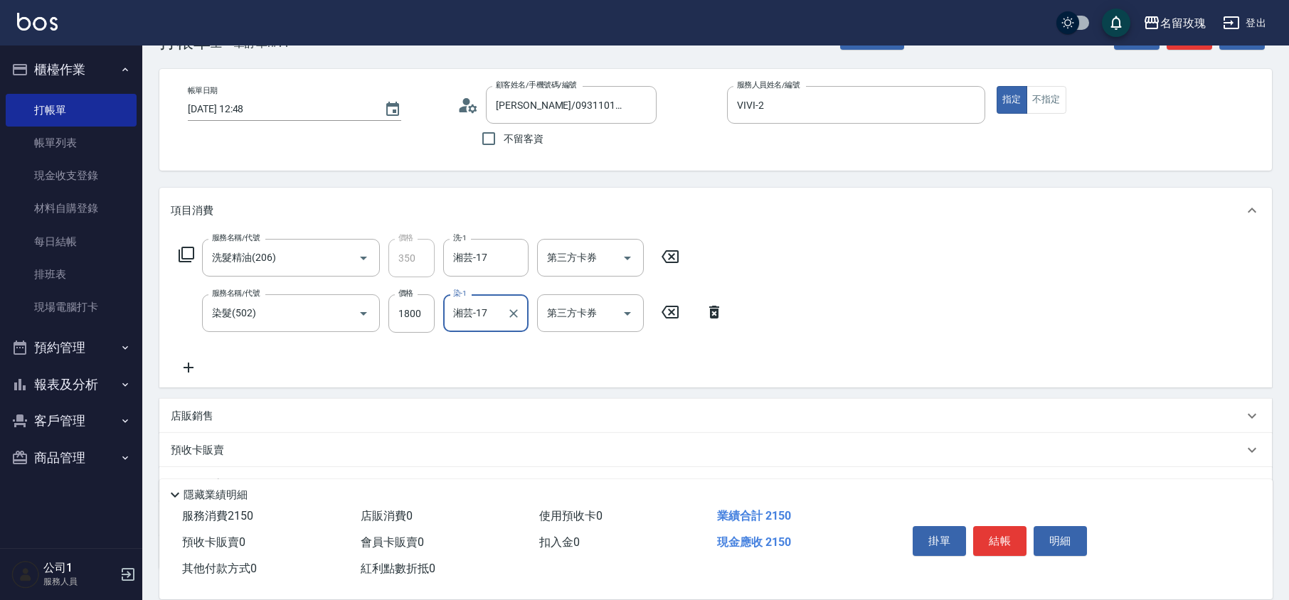
scroll to position [0, 0]
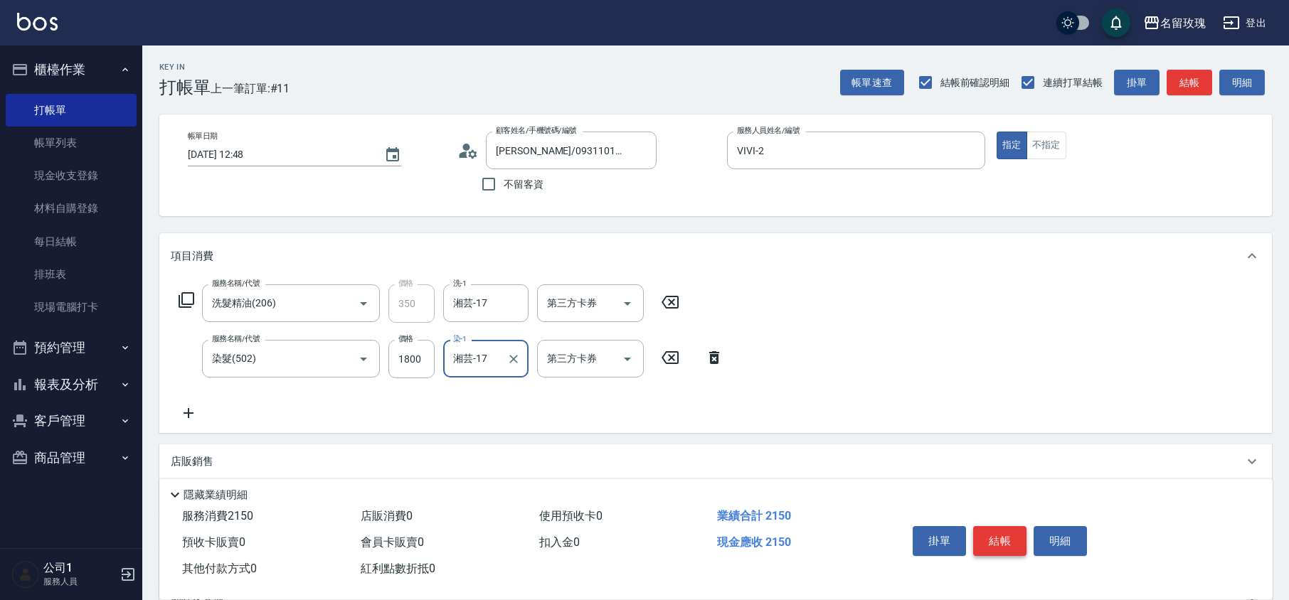
click at [985, 541] on button "結帳" at bounding box center [999, 541] width 53 height 30
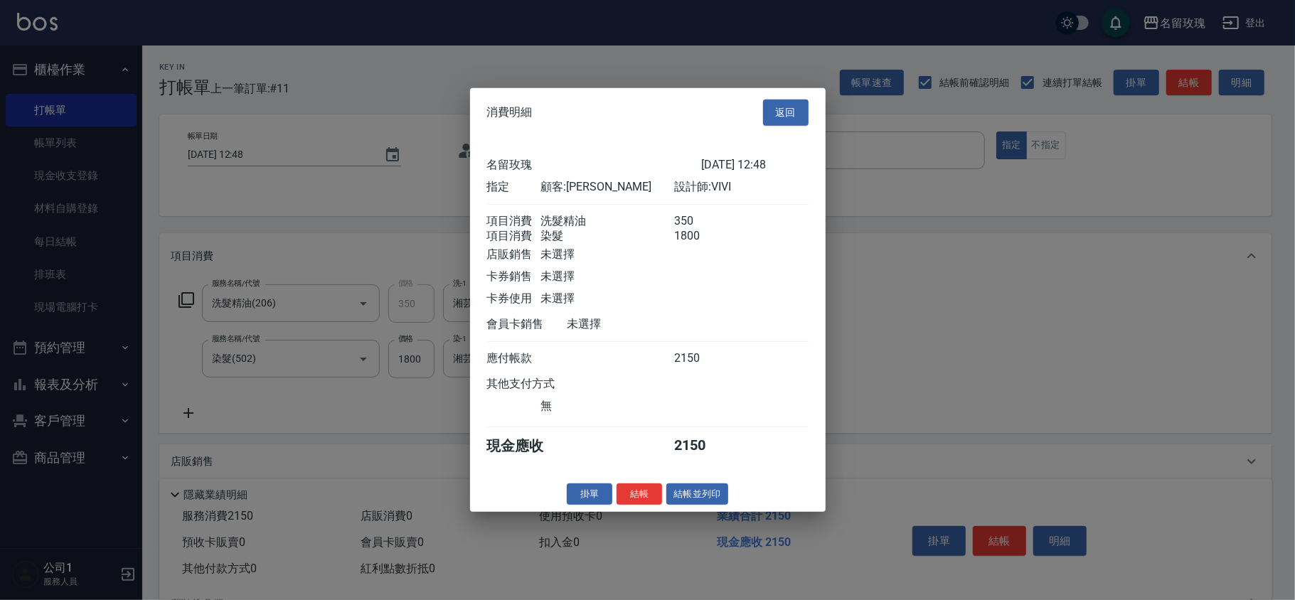
click at [639, 504] on button "結帳" at bounding box center [640, 494] width 46 height 22
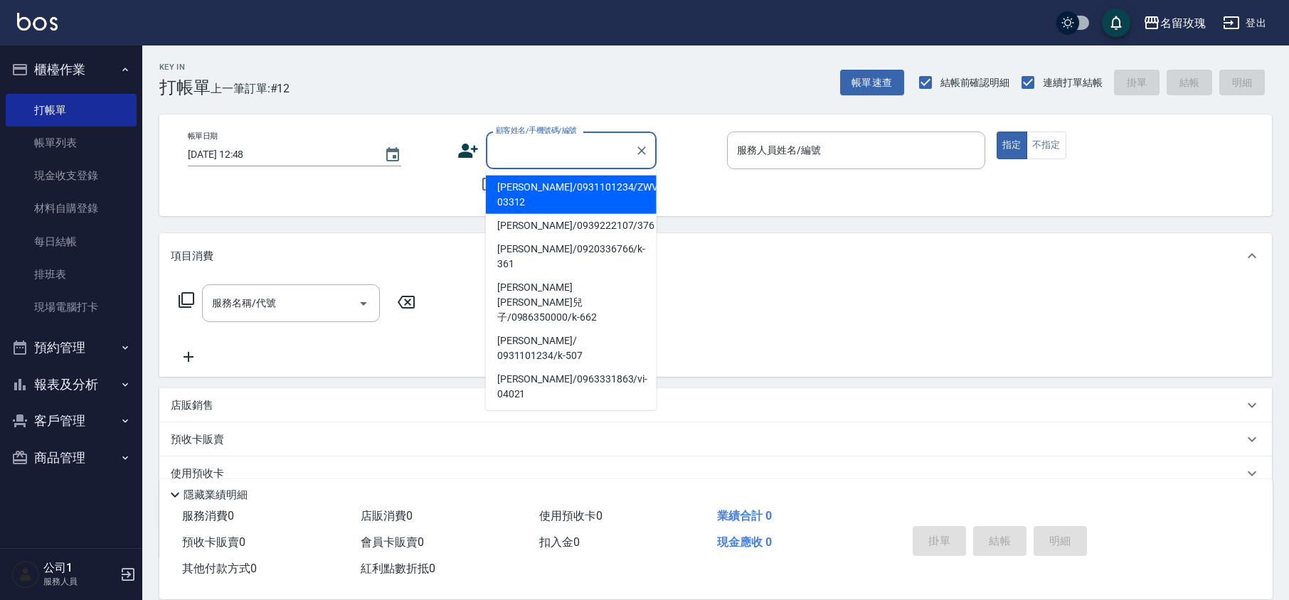
click at [563, 152] on input "顧客姓名/手機號碼/編號" at bounding box center [560, 150] width 137 height 25
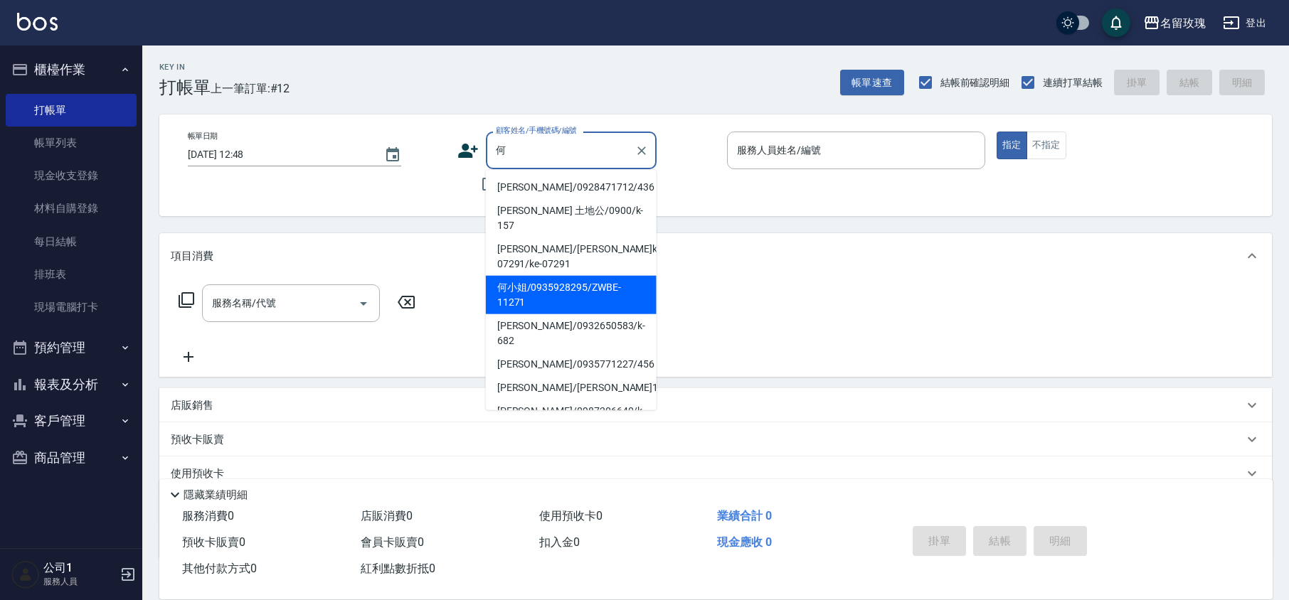
click at [516, 282] on li "何小姐/0935928295/ZWBE-11271" at bounding box center [571, 295] width 171 height 38
type input "何小姐/0935928295/ZWBE-11271"
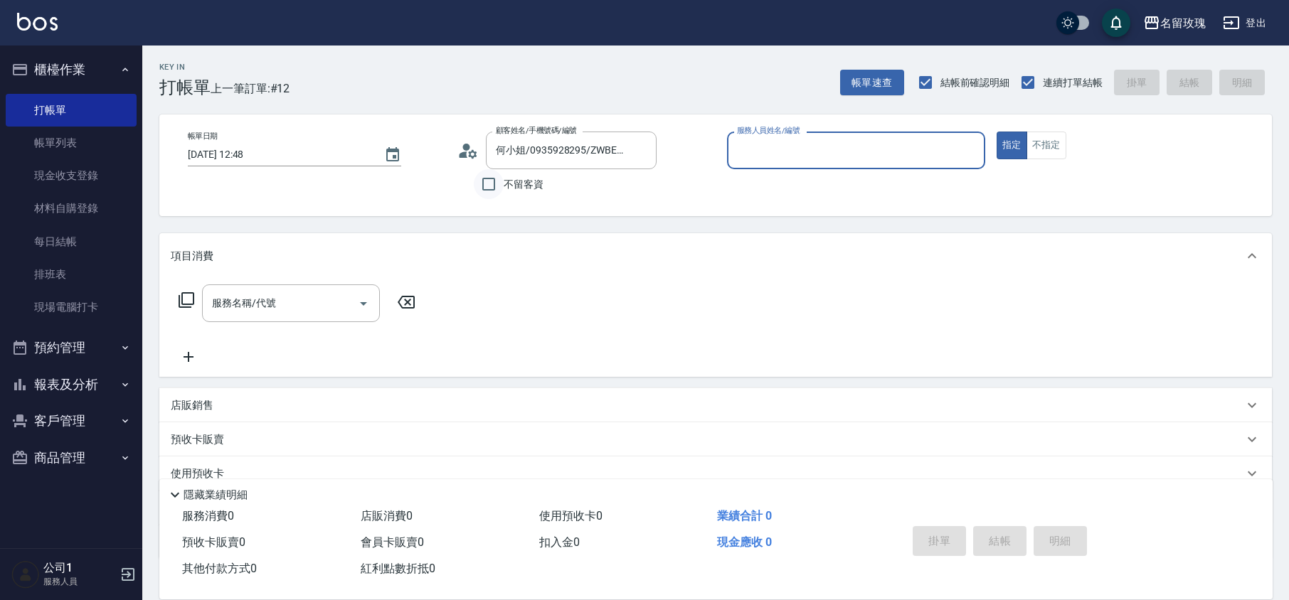
type input "VIVI-2"
click at [467, 160] on div "顧客姓名/手機號碼/編號 何小姐/0935928295/ZWBE-11271 顧客姓名/手機號碼/編號" at bounding box center [586, 151] width 258 height 38
click at [468, 162] on div "顧客姓名/手機號碼/編號 何小姐/0935928295/ZWBE-11271 顧客姓名/手機號碼/編號" at bounding box center [586, 151] width 258 height 38
click at [465, 149] on circle at bounding box center [466, 147] width 7 height 7
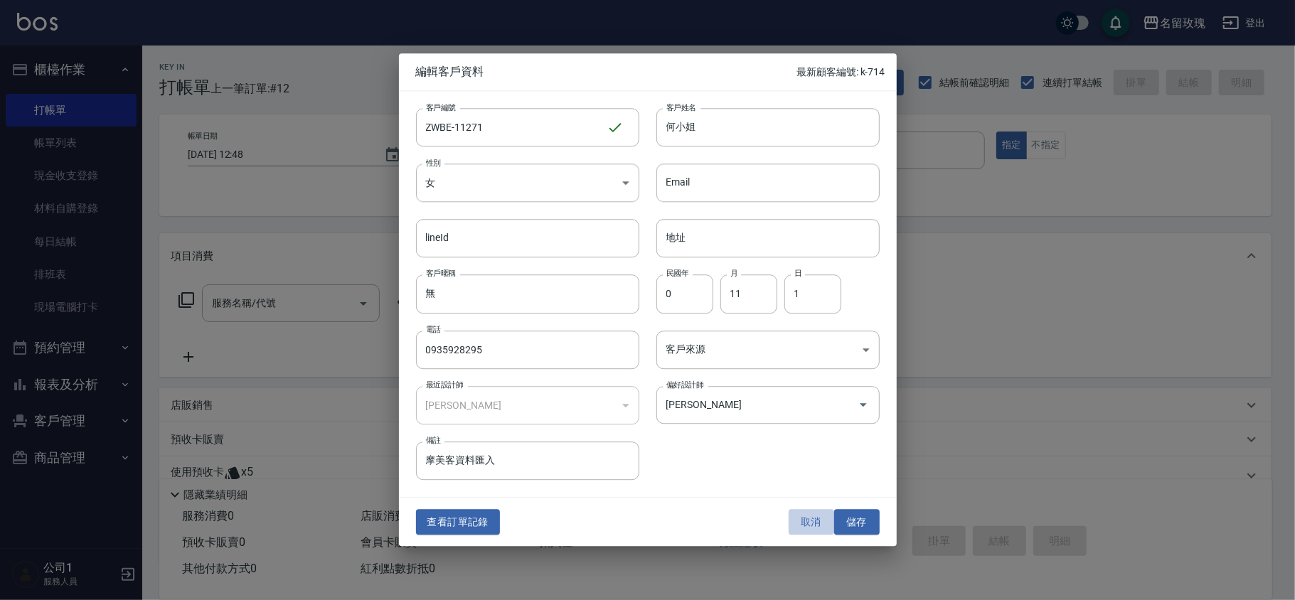
click at [792, 519] on button "取消" at bounding box center [812, 522] width 46 height 26
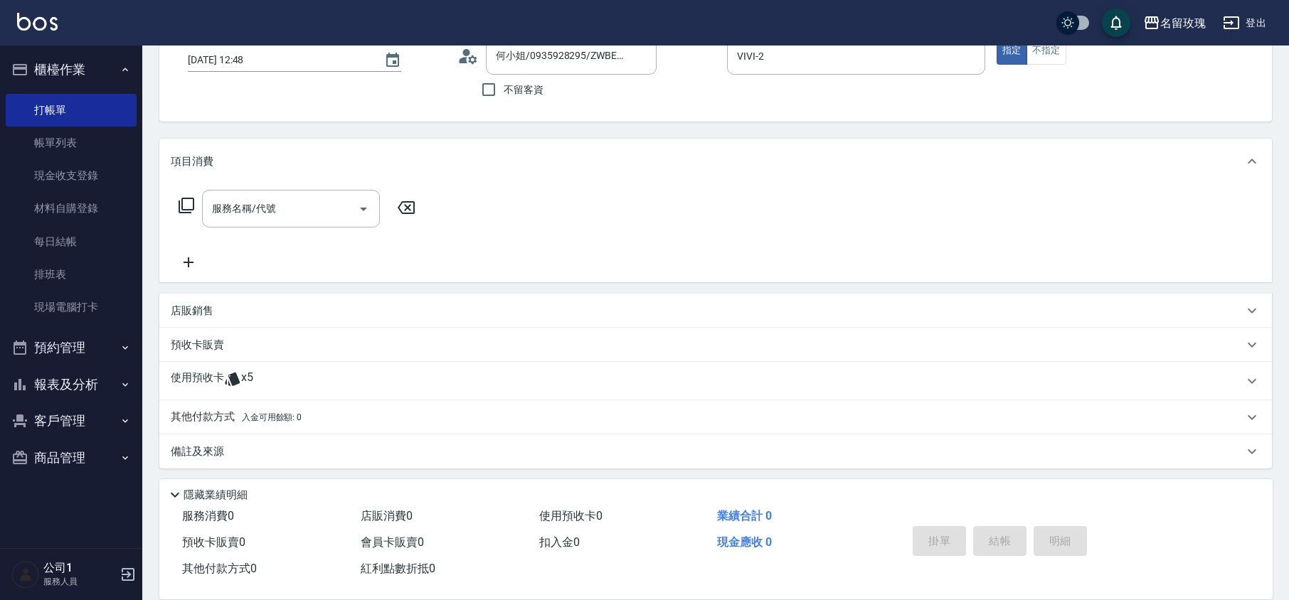
scroll to position [97, 0]
click at [217, 367] on div "使用預收卡 x5" at bounding box center [715, 379] width 1113 height 38
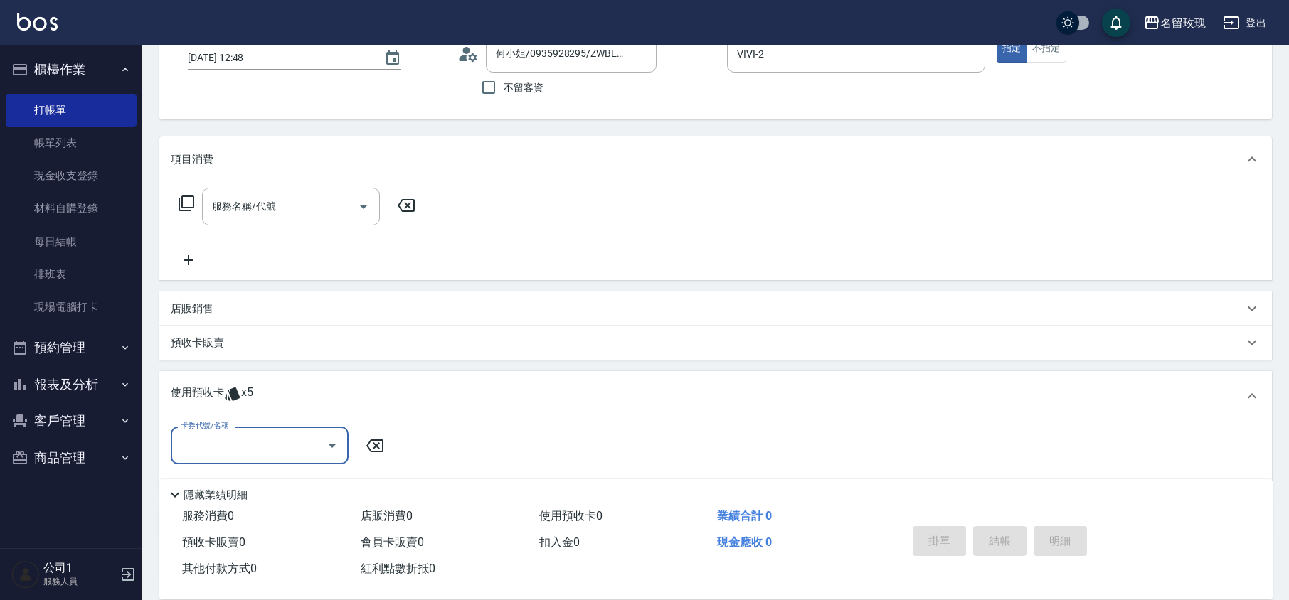
scroll to position [0, 0]
click at [230, 430] on div "卡券代號/名稱" at bounding box center [260, 446] width 178 height 38
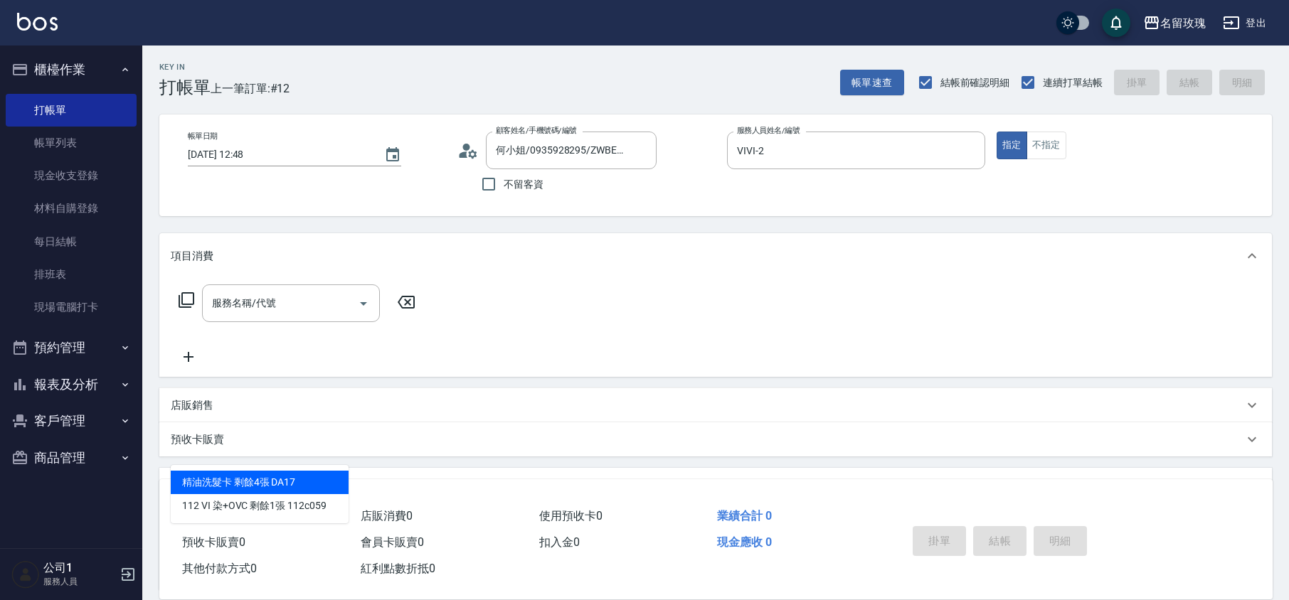
click at [470, 157] on icon at bounding box center [467, 150] width 21 height 21
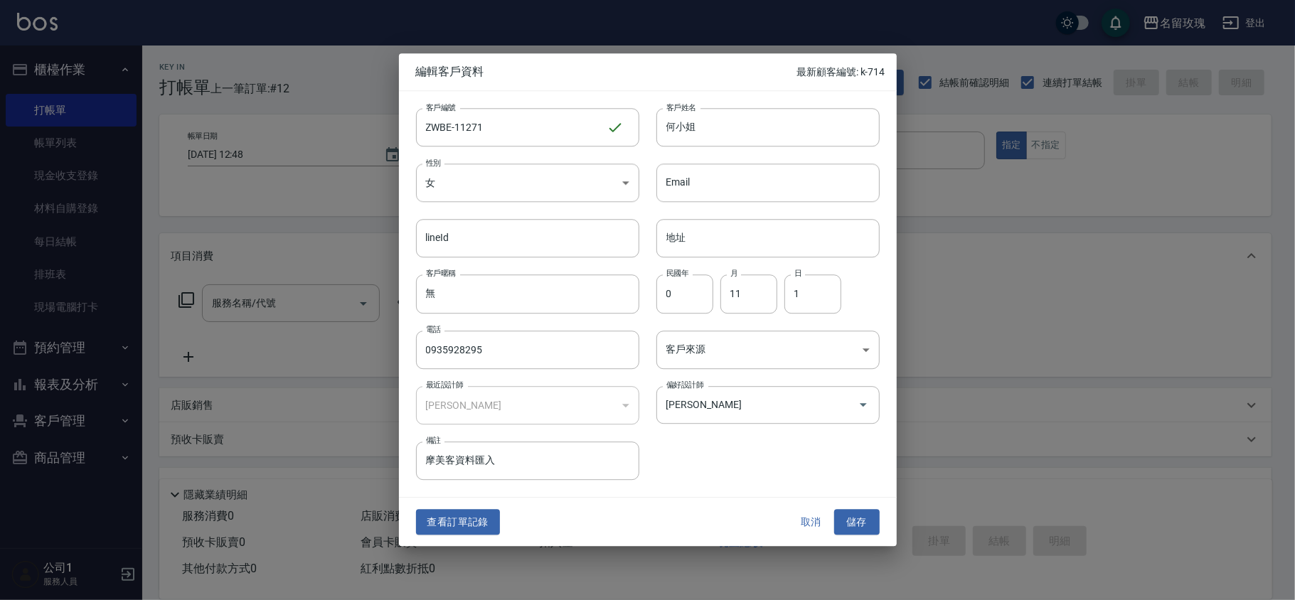
click at [453, 519] on button "查看訂單記錄" at bounding box center [458, 522] width 84 height 26
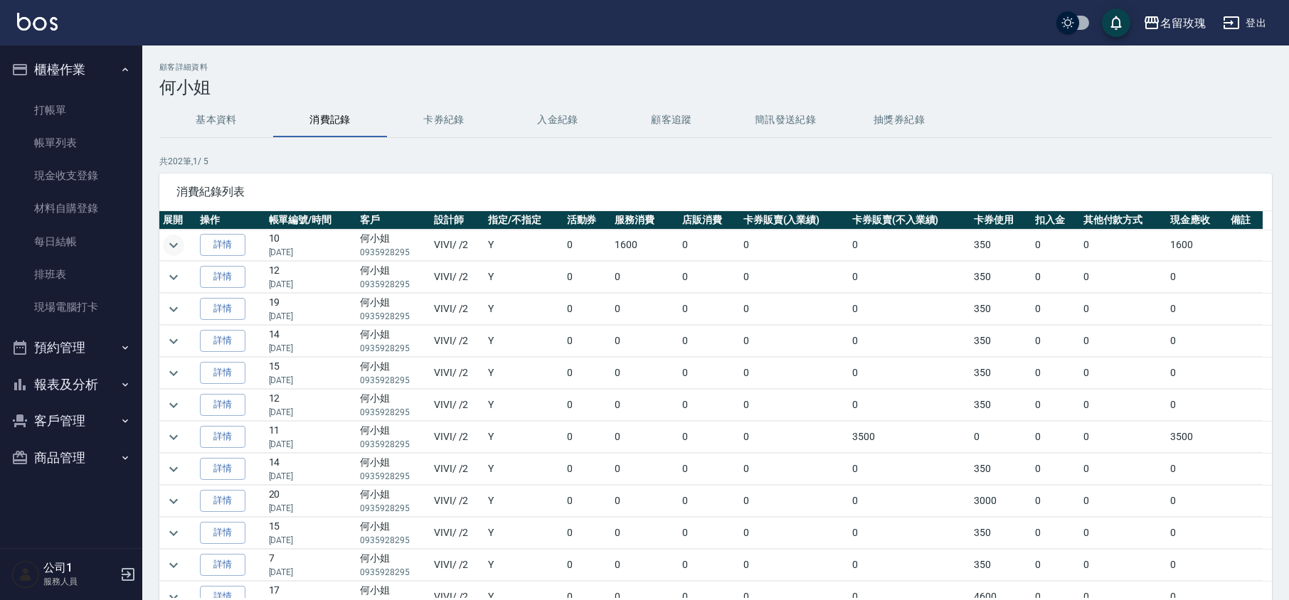
click at [169, 252] on icon "expand row" at bounding box center [173, 245] width 17 height 17
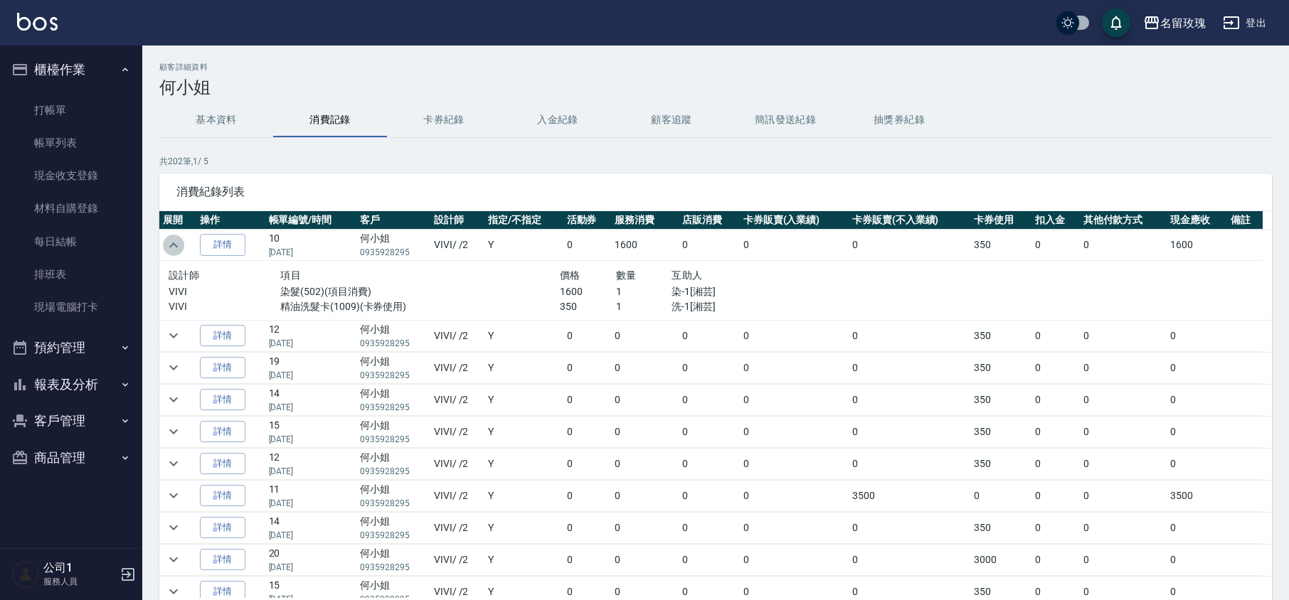
click at [169, 252] on icon "expand row" at bounding box center [173, 245] width 17 height 17
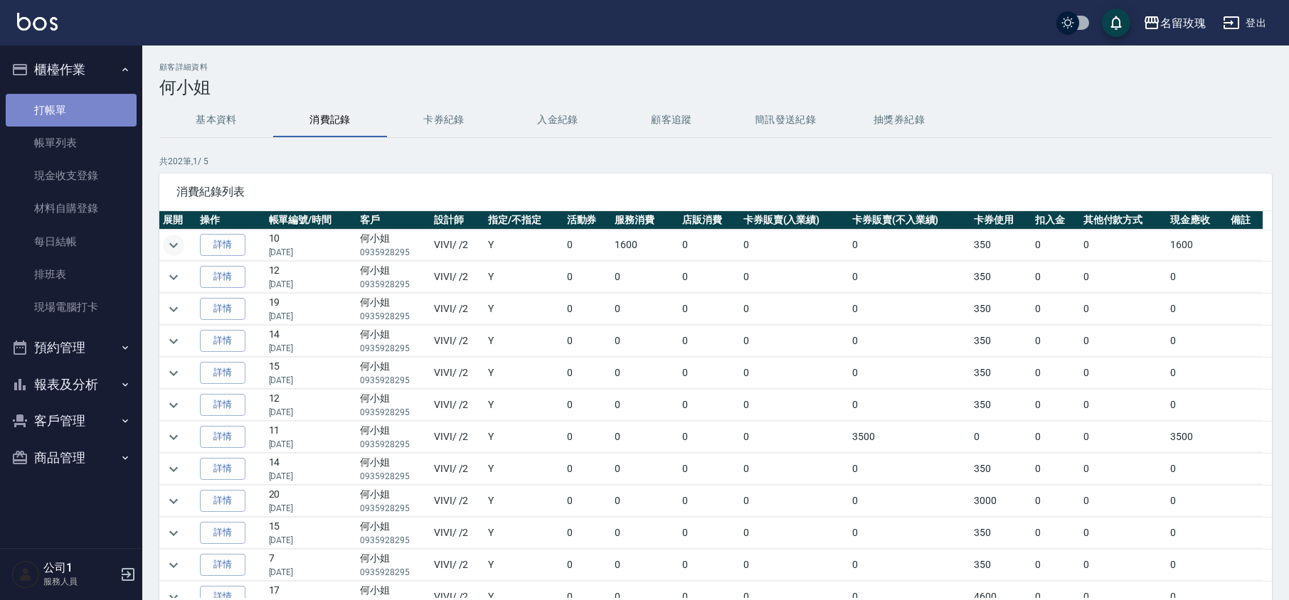
click at [112, 110] on link "打帳單" at bounding box center [71, 110] width 131 height 33
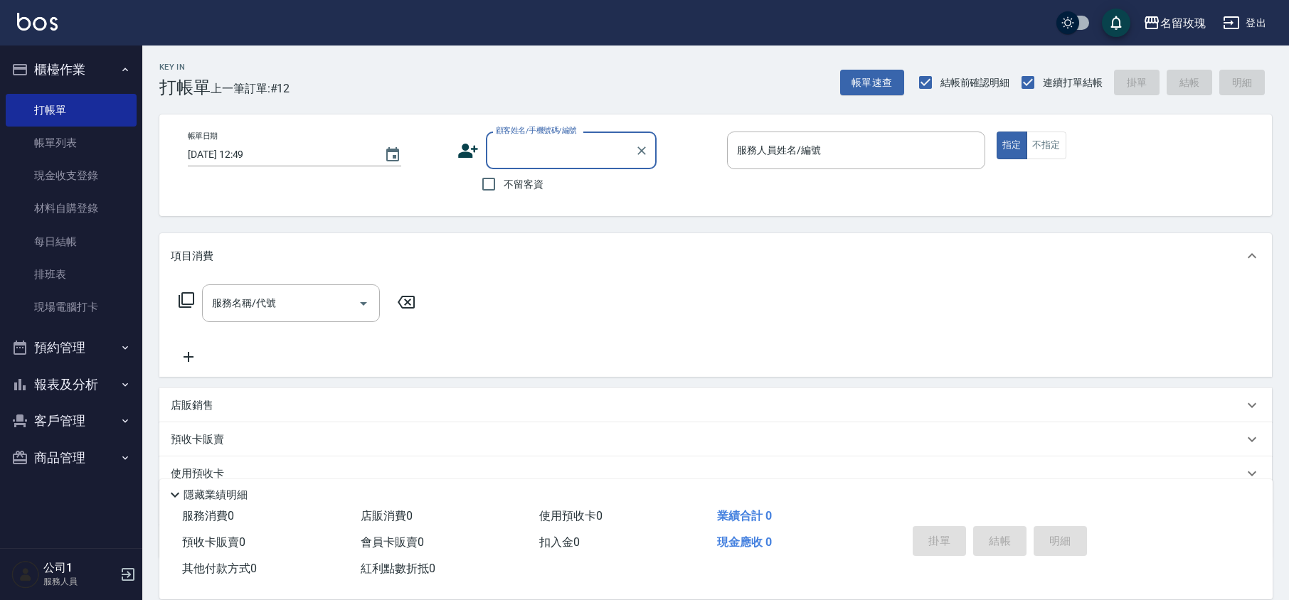
click at [551, 146] on input "顧客姓名/手機號碼/編號" at bounding box center [560, 150] width 137 height 25
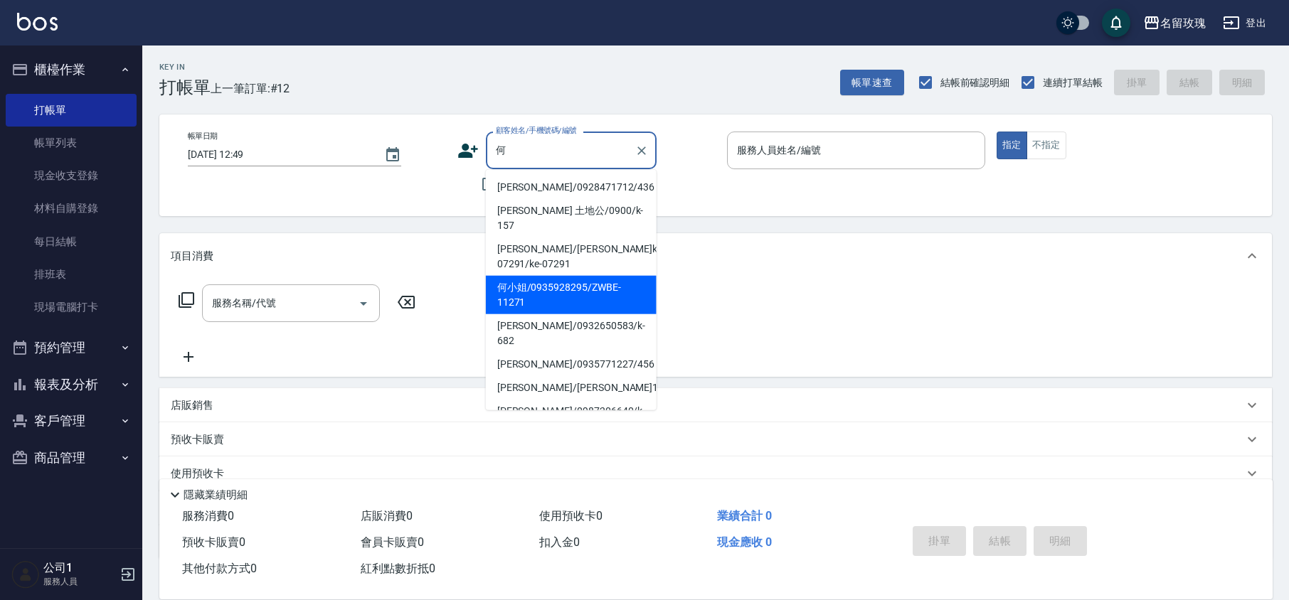
click at [570, 289] on li "何小姐/0935928295/ZWBE-11271" at bounding box center [571, 295] width 171 height 38
type input "何小姐/0935928295/ZWBE-11271"
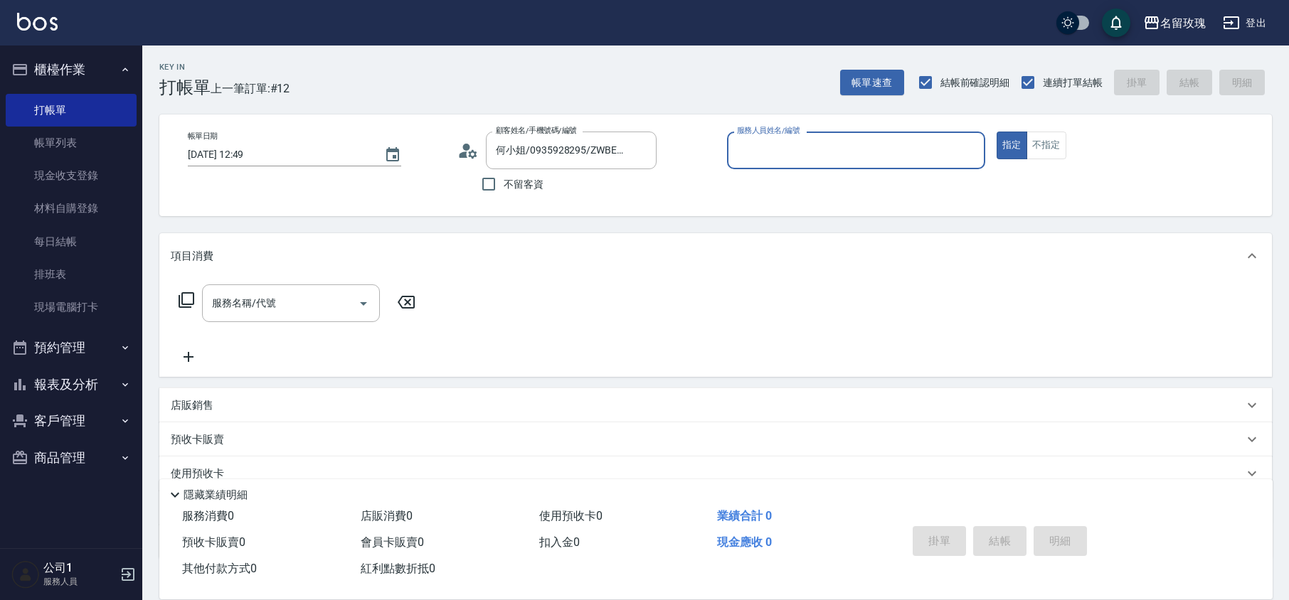
type input "VIVI-2"
click at [482, 158] on div "顧客姓名/手機號碼/編號 何小姐/0935928295/ZWBE-11271 顧客姓名/手機號碼/編號" at bounding box center [586, 151] width 258 height 38
click at [478, 158] on icon at bounding box center [467, 150] width 21 height 21
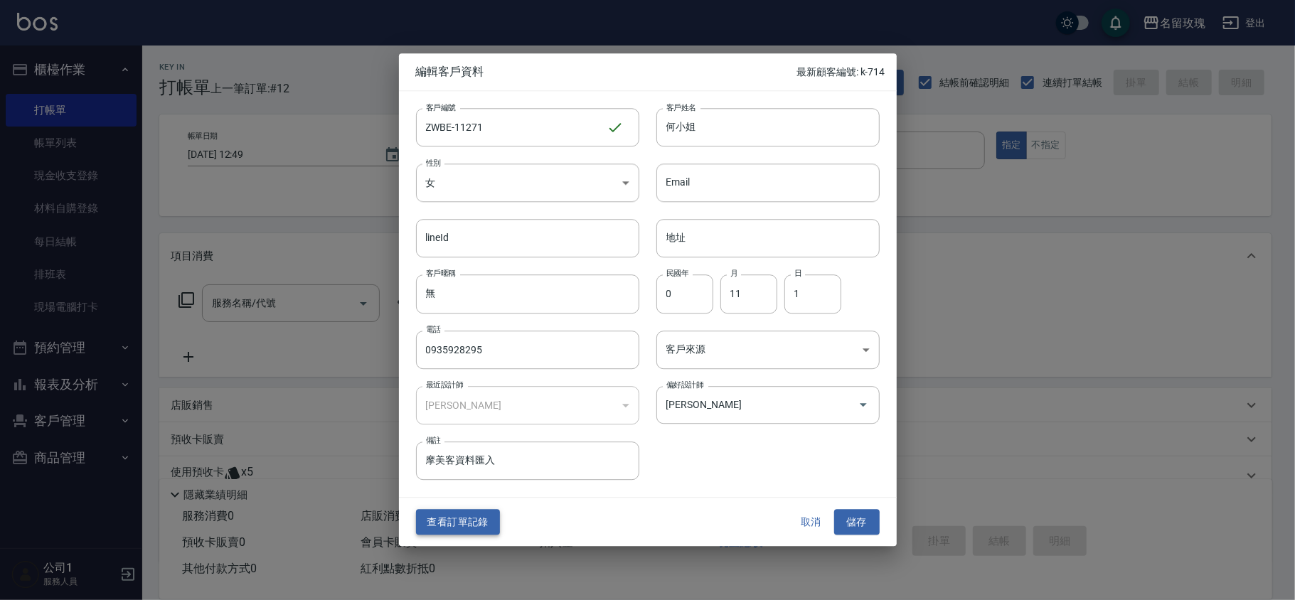
click at [431, 522] on button "查看訂單記錄" at bounding box center [458, 522] width 84 height 26
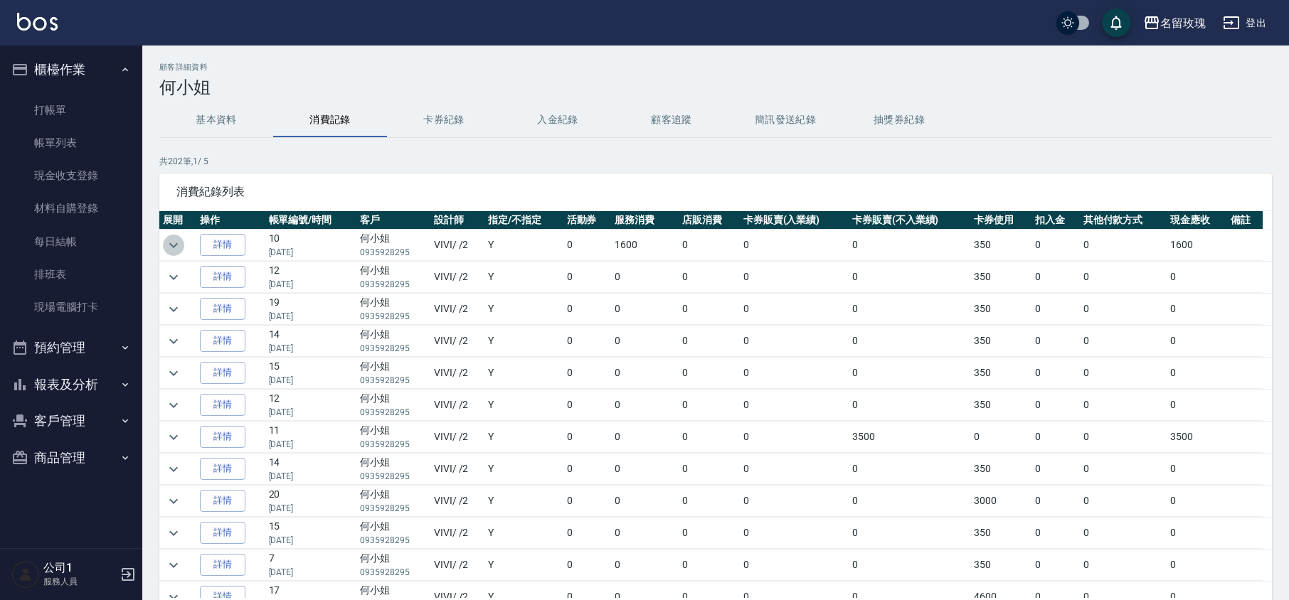
click at [174, 250] on icon "expand row" at bounding box center [173, 245] width 17 height 17
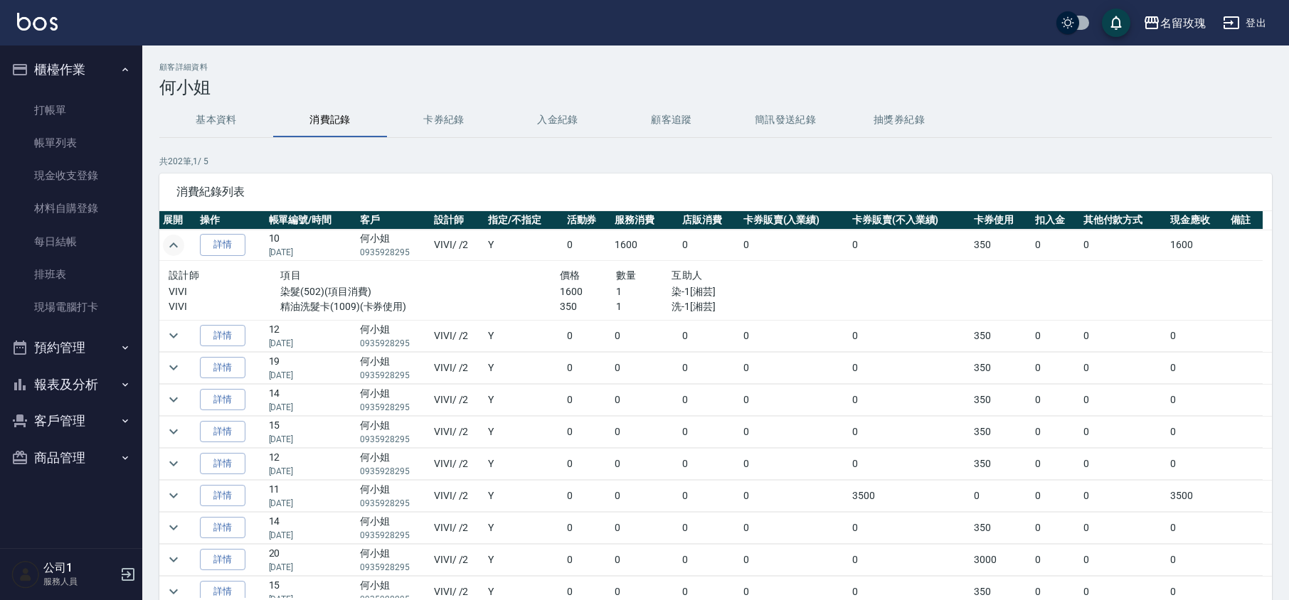
click at [174, 249] on icon "expand row" at bounding box center [173, 245] width 17 height 17
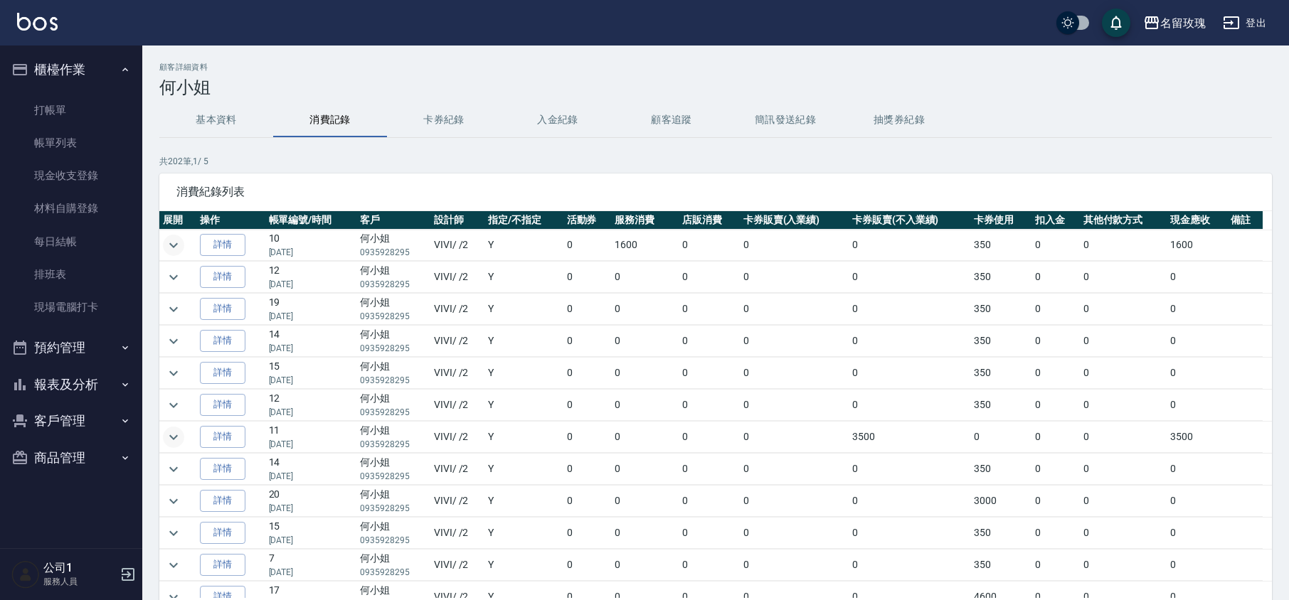
click at [178, 437] on icon "expand row" at bounding box center [173, 437] width 17 height 17
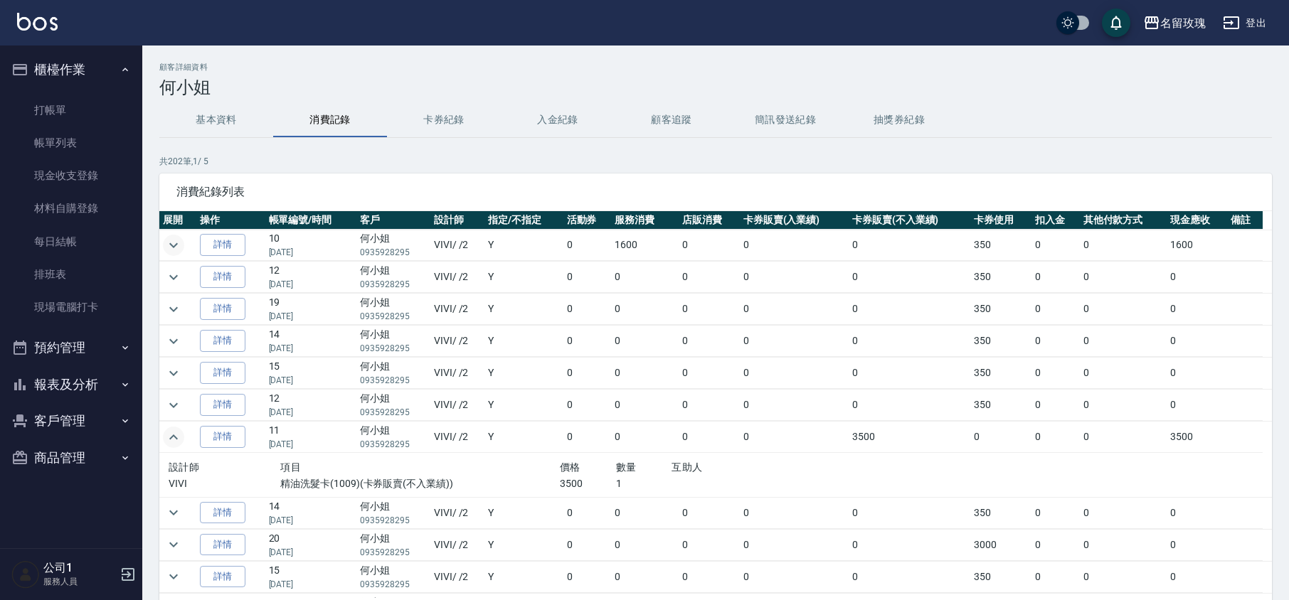
click at [178, 437] on icon "expand row" at bounding box center [173, 437] width 17 height 17
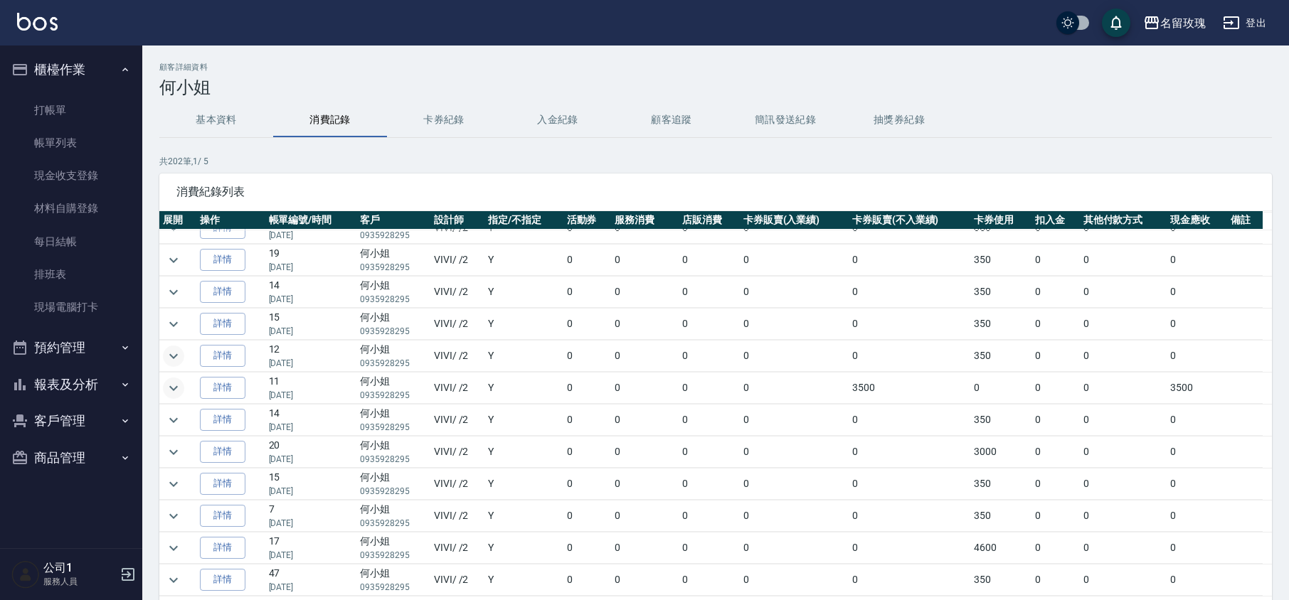
scroll to position [95, 0]
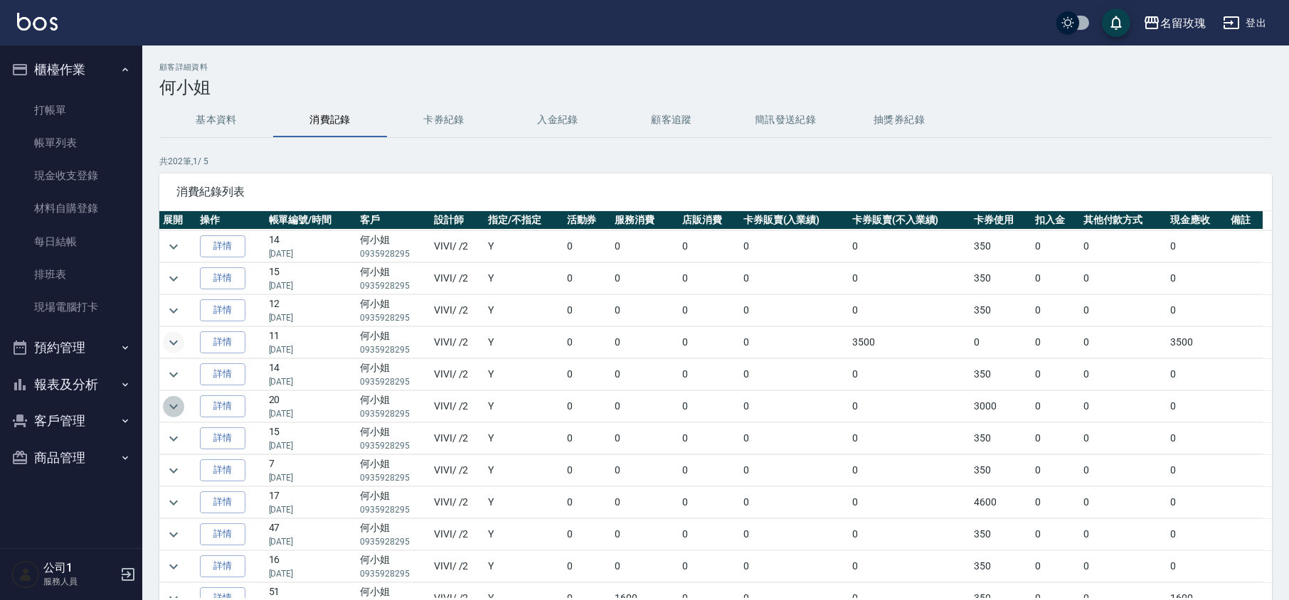
click at [177, 409] on icon "expand row" at bounding box center [173, 406] width 9 height 5
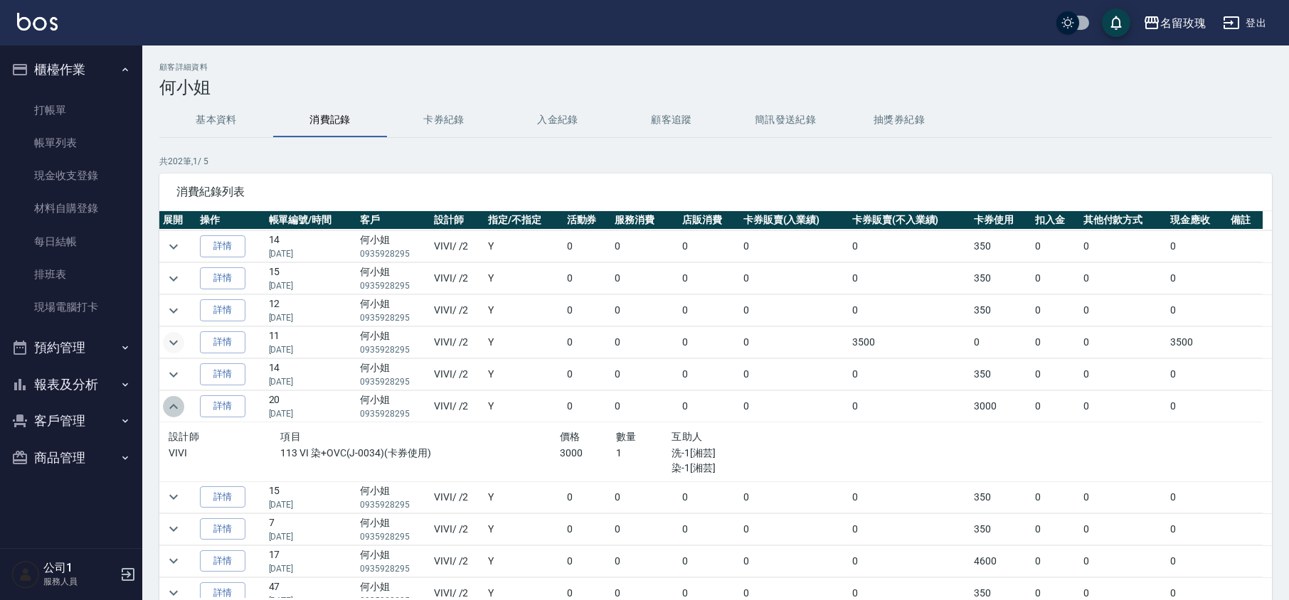
click at [177, 408] on icon "expand row" at bounding box center [173, 406] width 17 height 17
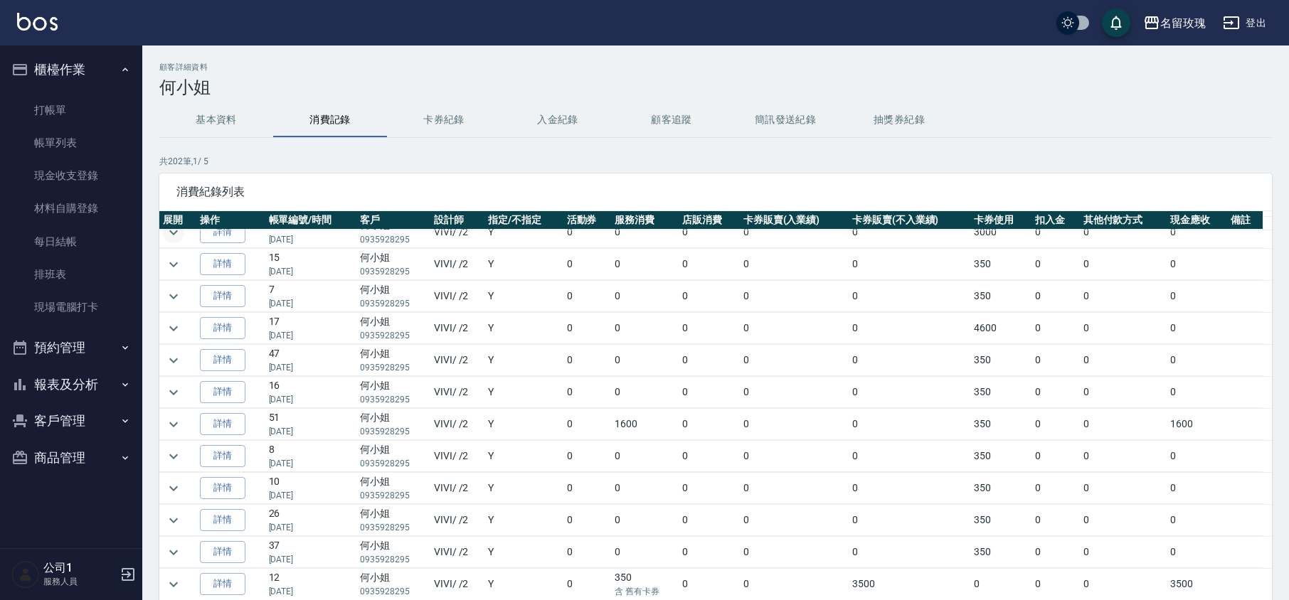
scroll to position [285, 0]
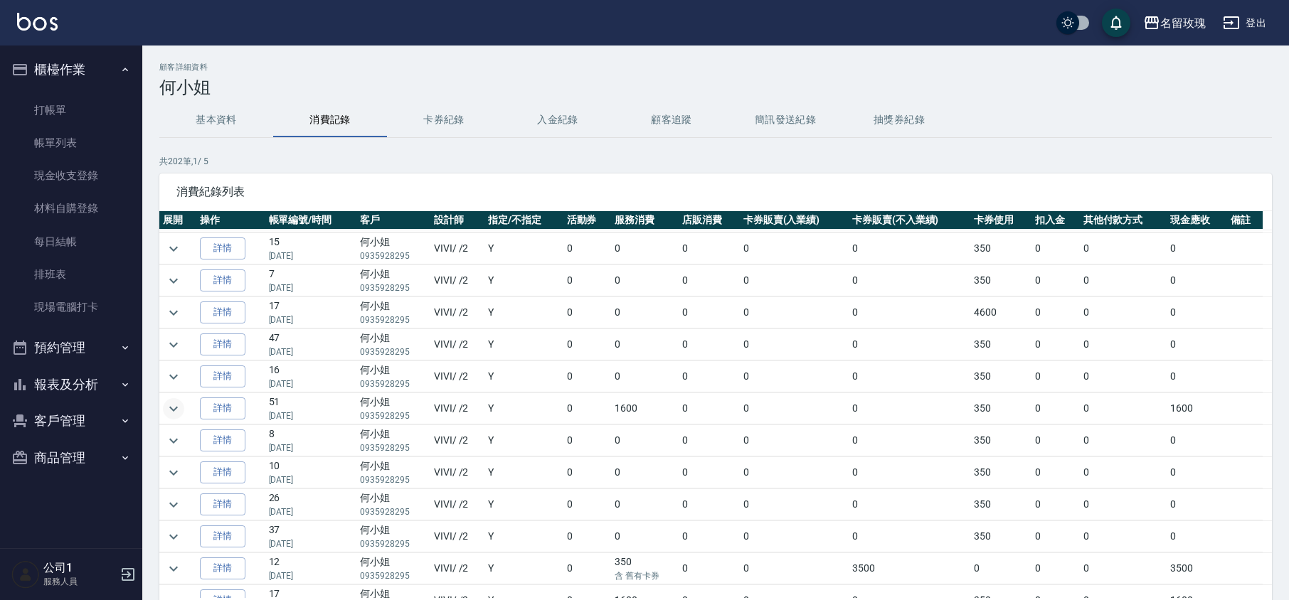
click at [174, 418] on icon "expand row" at bounding box center [173, 408] width 17 height 17
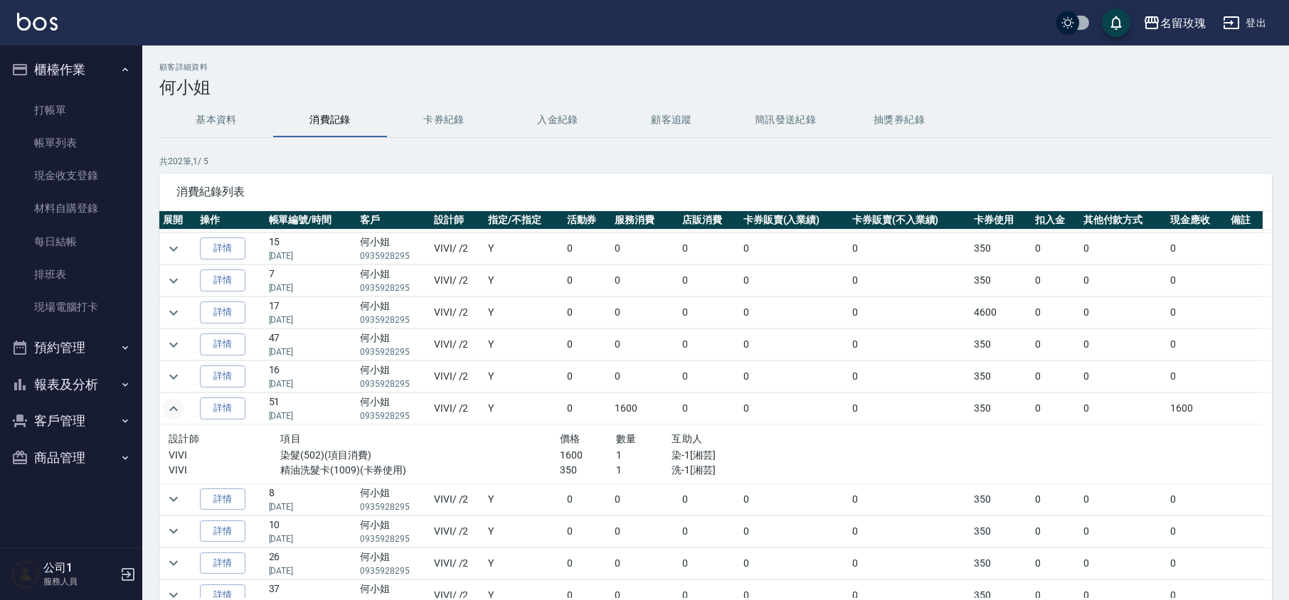
click at [174, 418] on icon "expand row" at bounding box center [173, 408] width 17 height 17
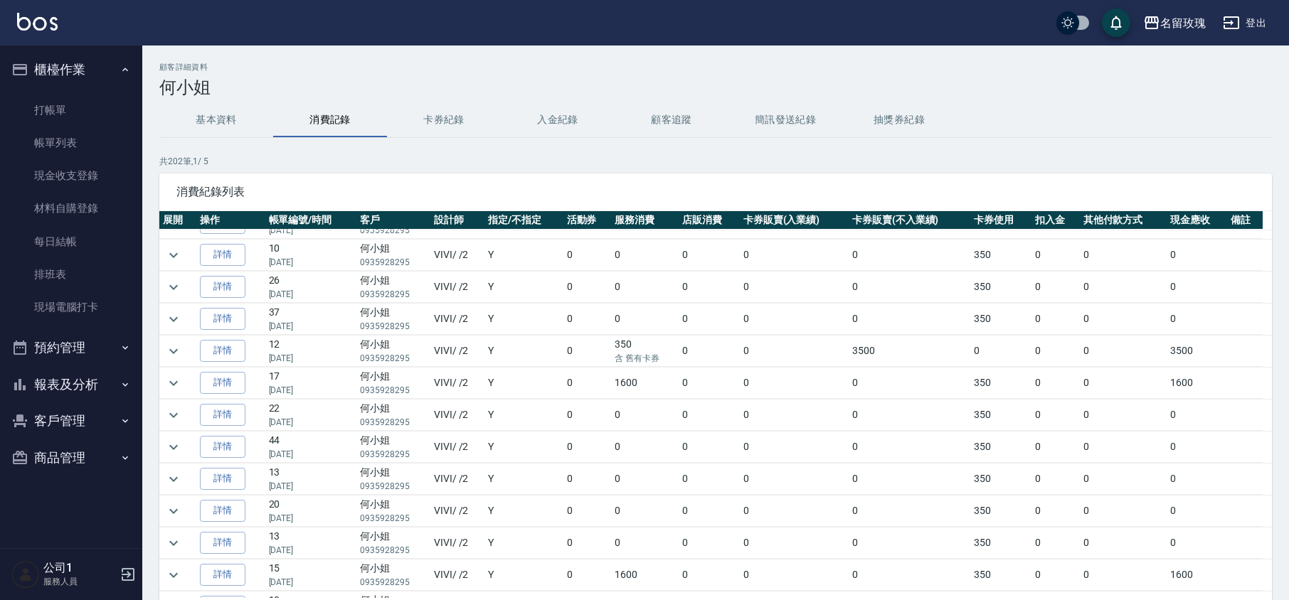
scroll to position [569, 0]
click at [176, 324] on icon "expand row" at bounding box center [173, 316] width 17 height 17
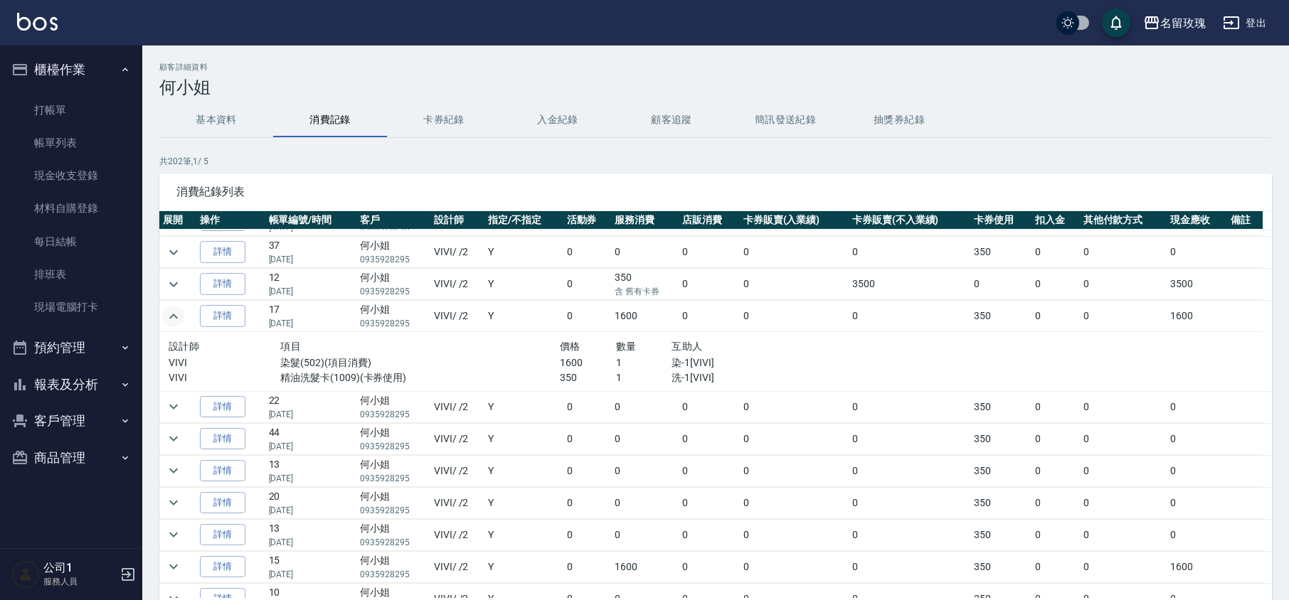
click at [176, 324] on icon "expand row" at bounding box center [173, 316] width 17 height 17
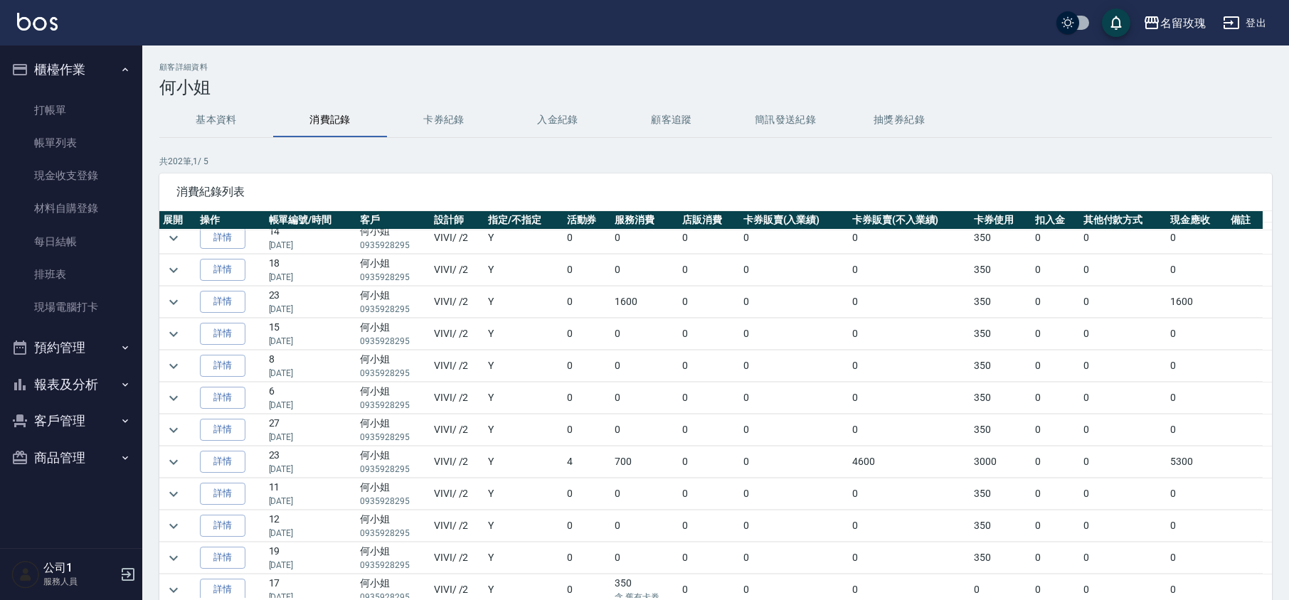
scroll to position [1043, 0]
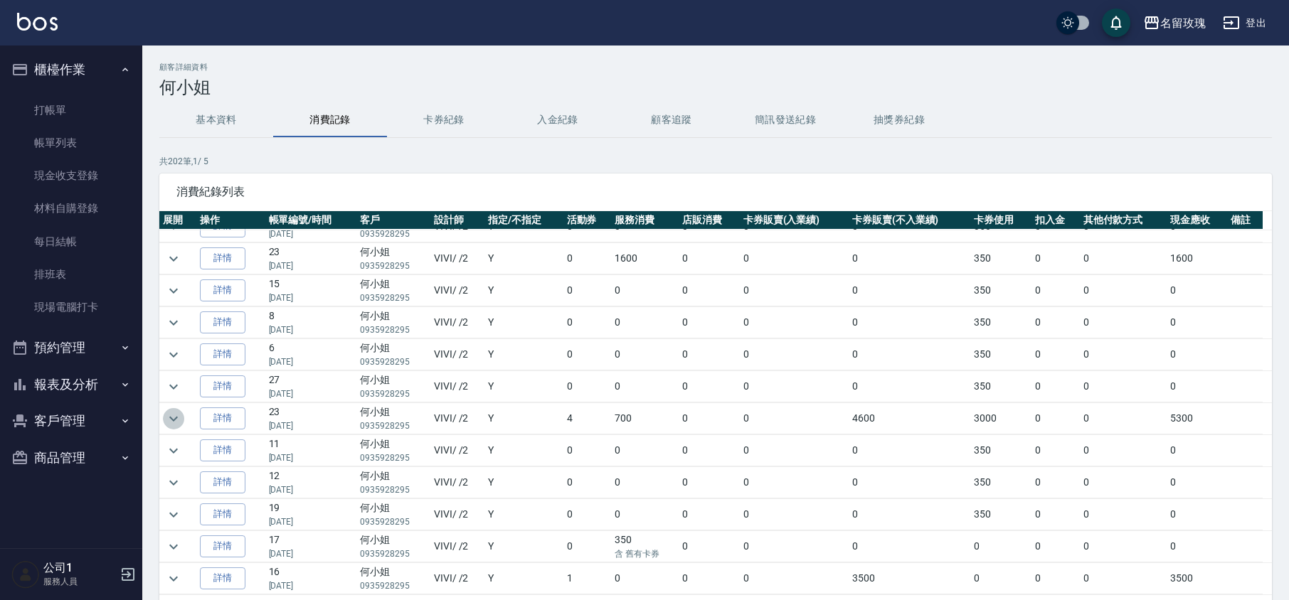
click at [172, 428] on icon "expand row" at bounding box center [173, 418] width 17 height 17
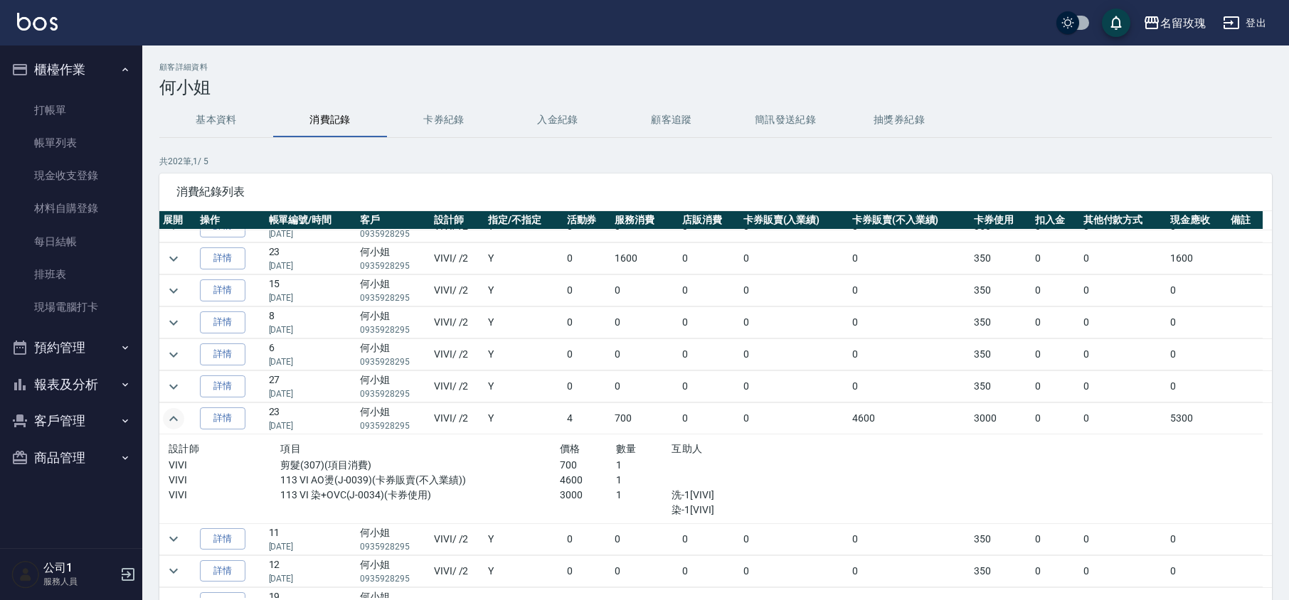
click at [172, 428] on icon "expand row" at bounding box center [173, 418] width 17 height 17
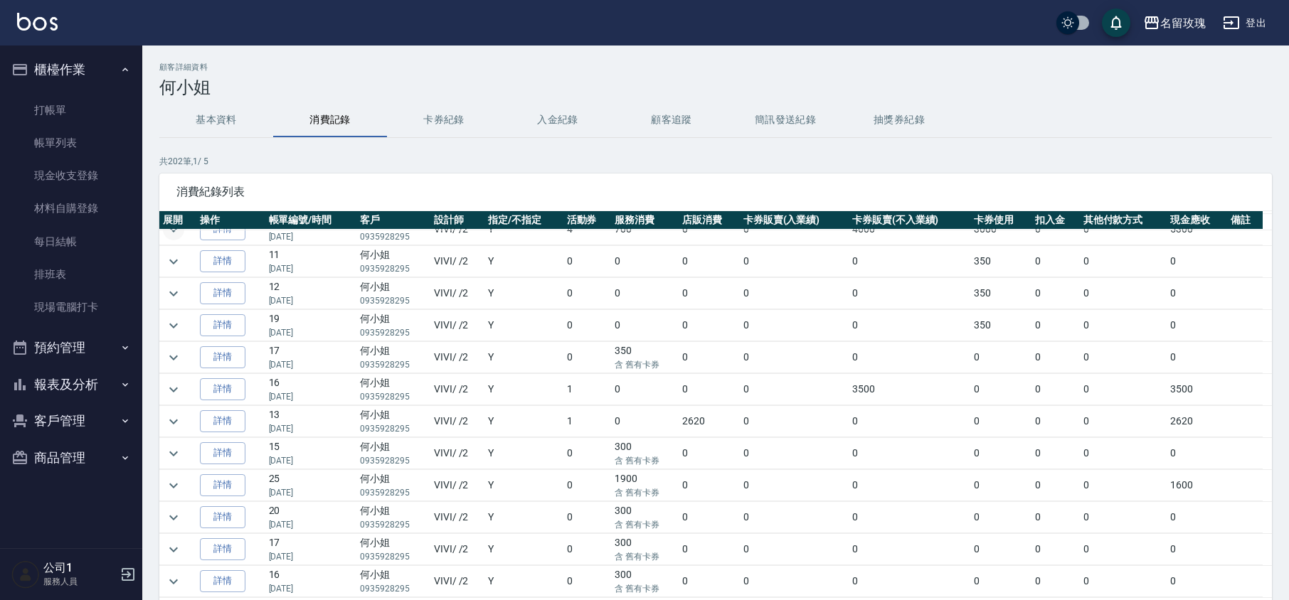
scroll to position [1256, 0]
click at [177, 477] on icon "expand row" at bounding box center [173, 485] width 17 height 17
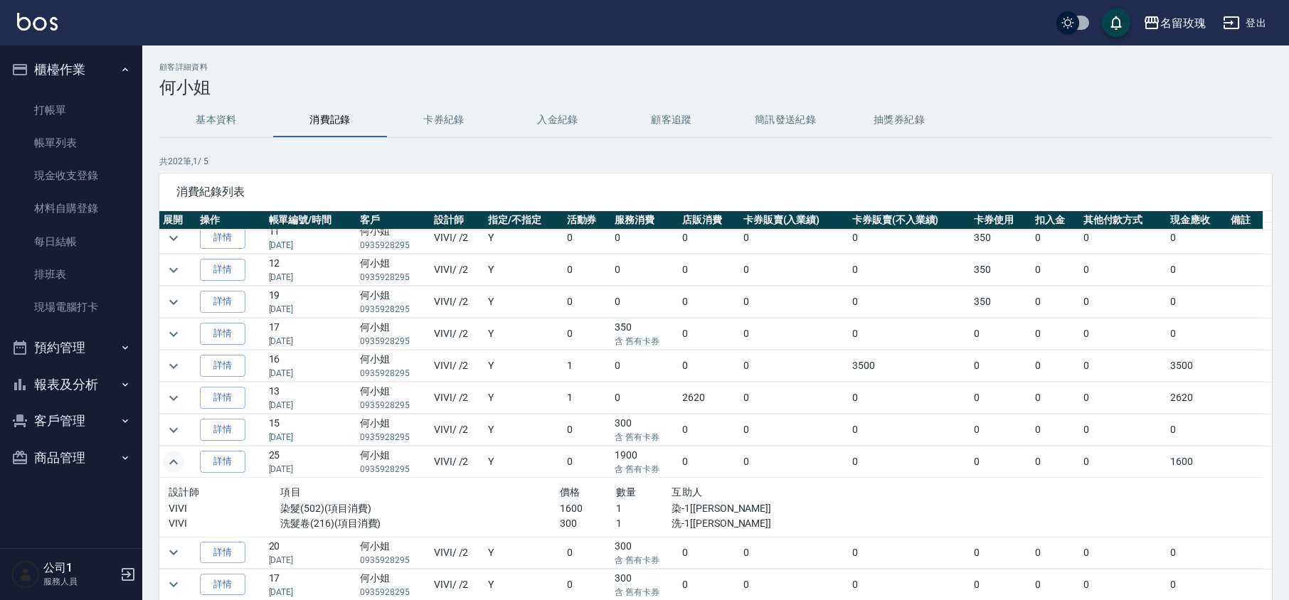
click at [177, 471] on icon "expand row" at bounding box center [173, 462] width 17 height 17
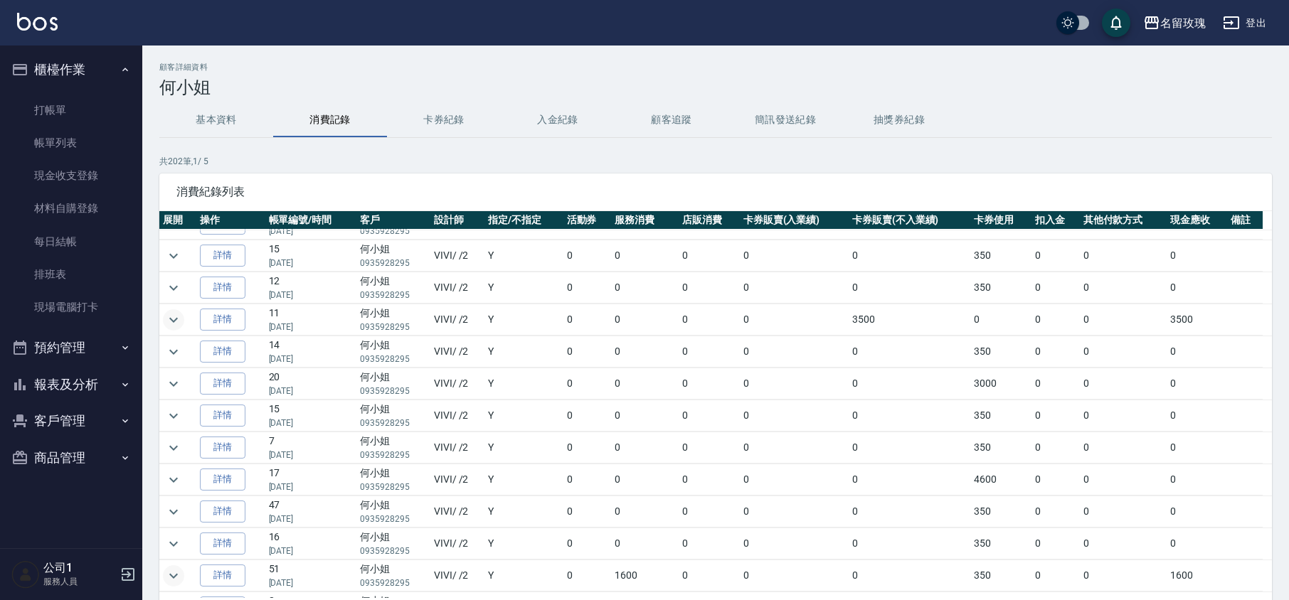
scroll to position [0, 0]
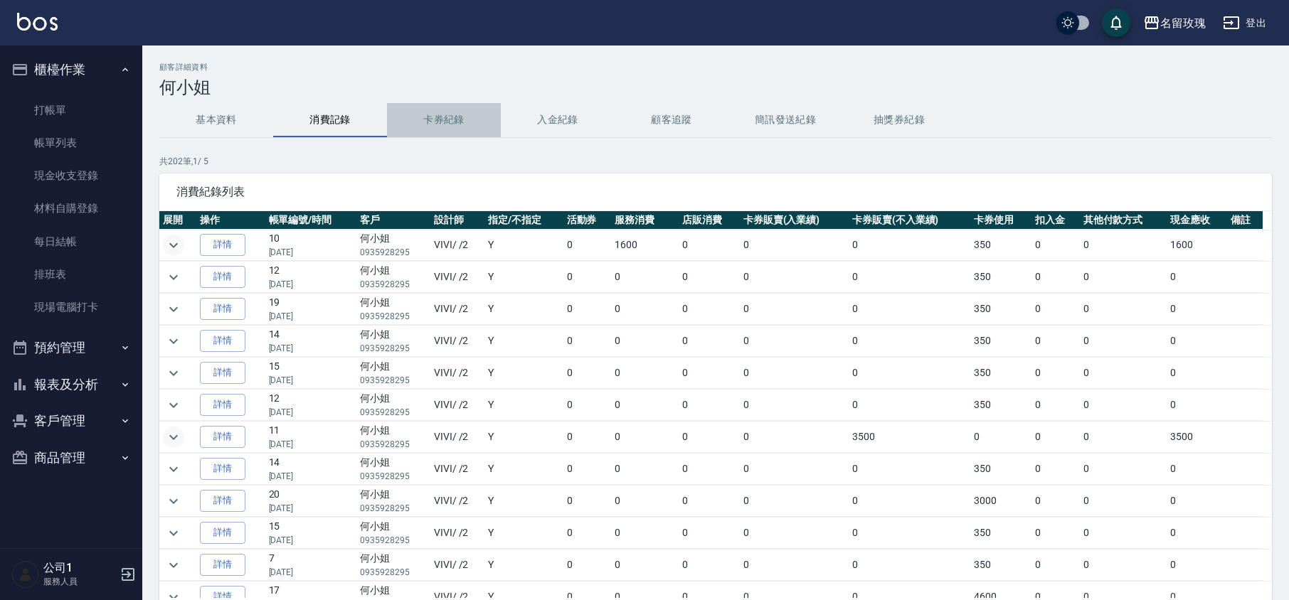
click at [423, 131] on button "卡券紀錄" at bounding box center [444, 120] width 114 height 34
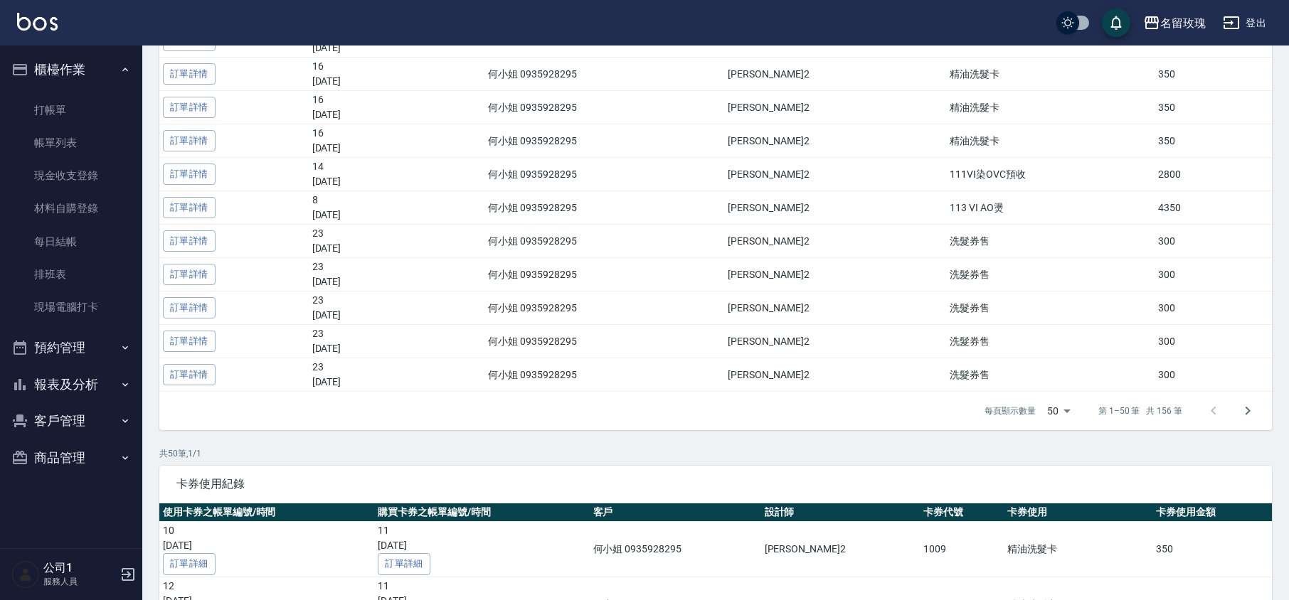
scroll to position [1517, 0]
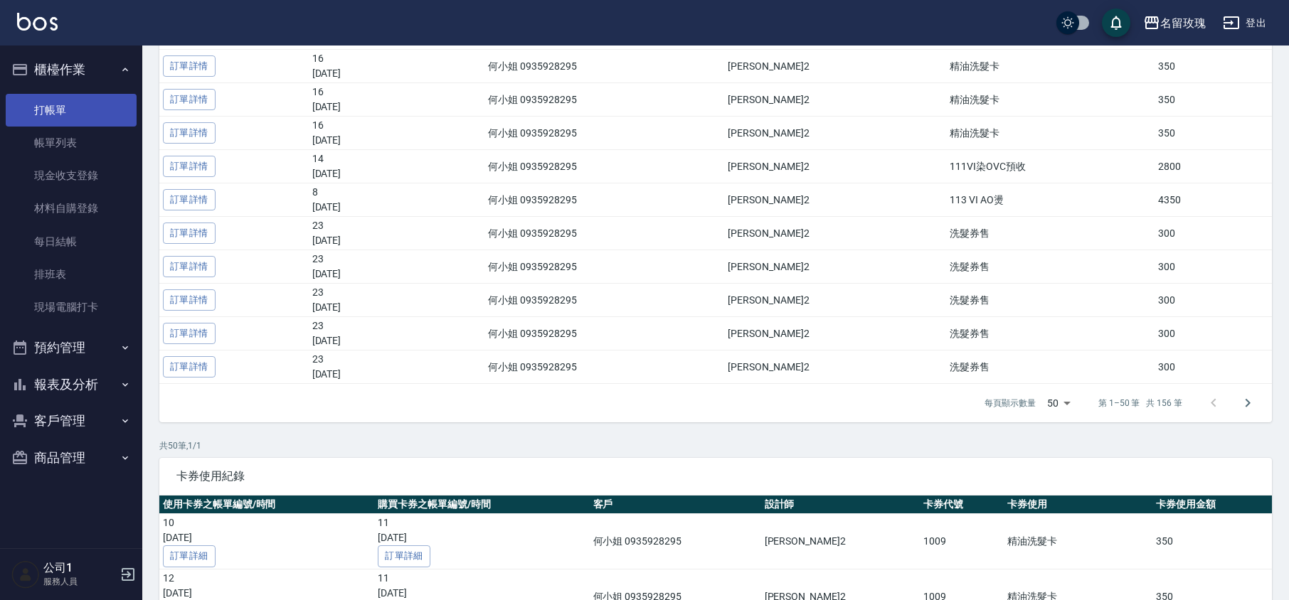
click at [104, 104] on link "打帳單" at bounding box center [71, 110] width 131 height 33
